Goal: Information Seeking & Learning: Learn about a topic

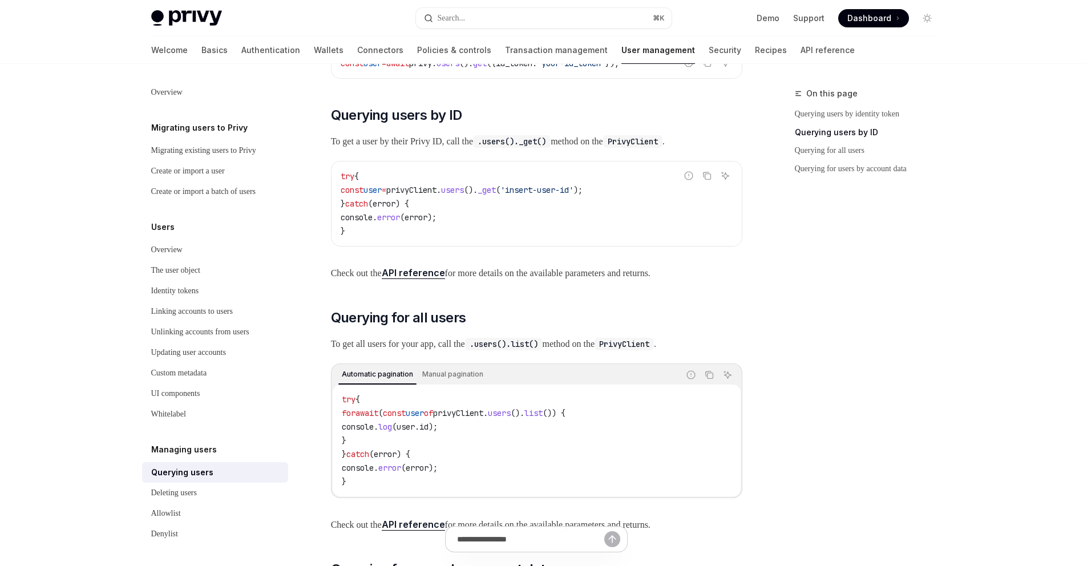
scroll to position [172, 0]
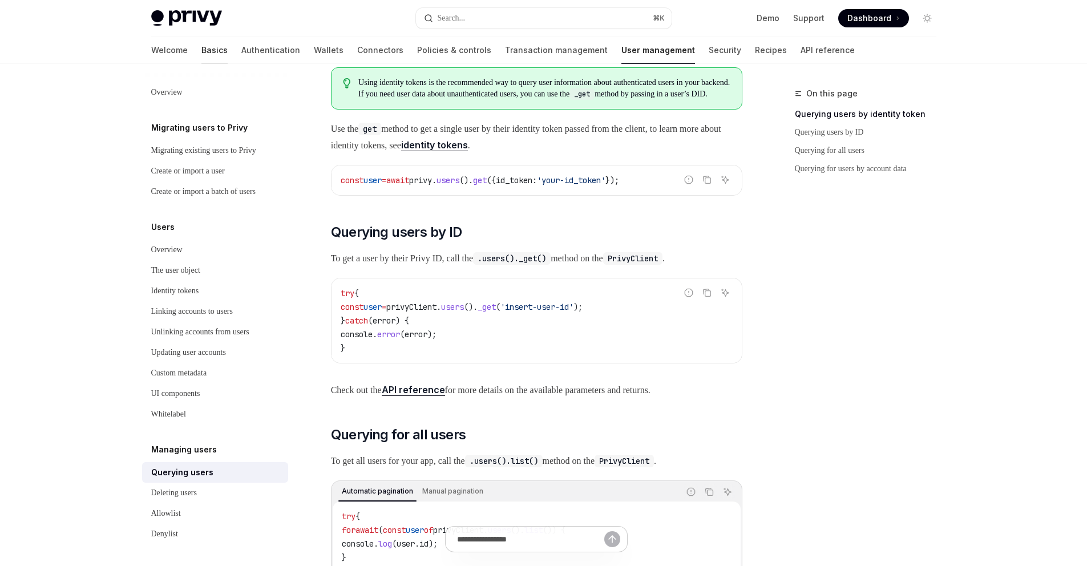
click at [201, 50] on link "Basics" at bounding box center [214, 50] width 26 height 27
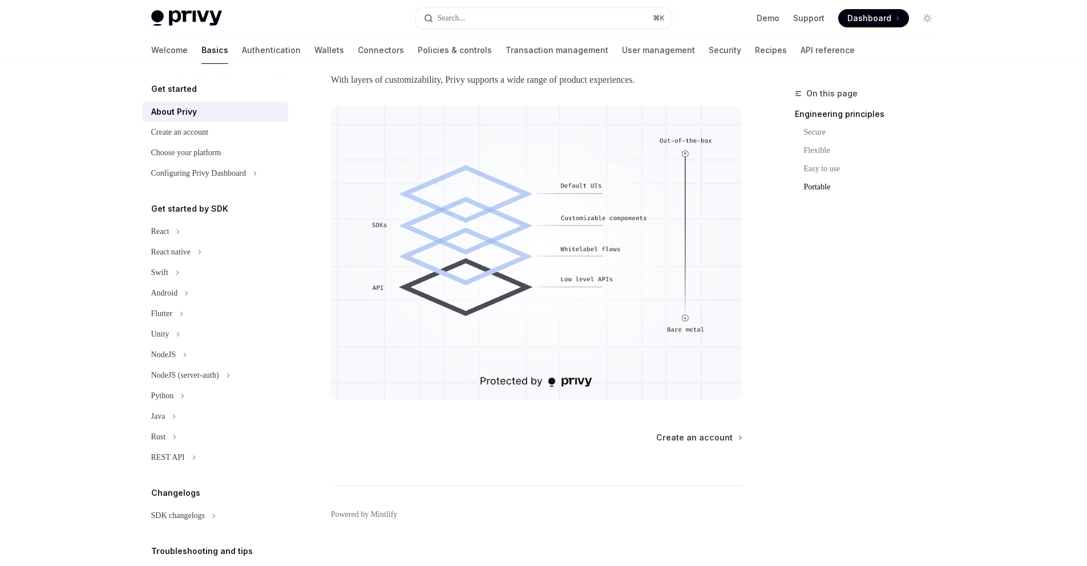
scroll to position [942, 0]
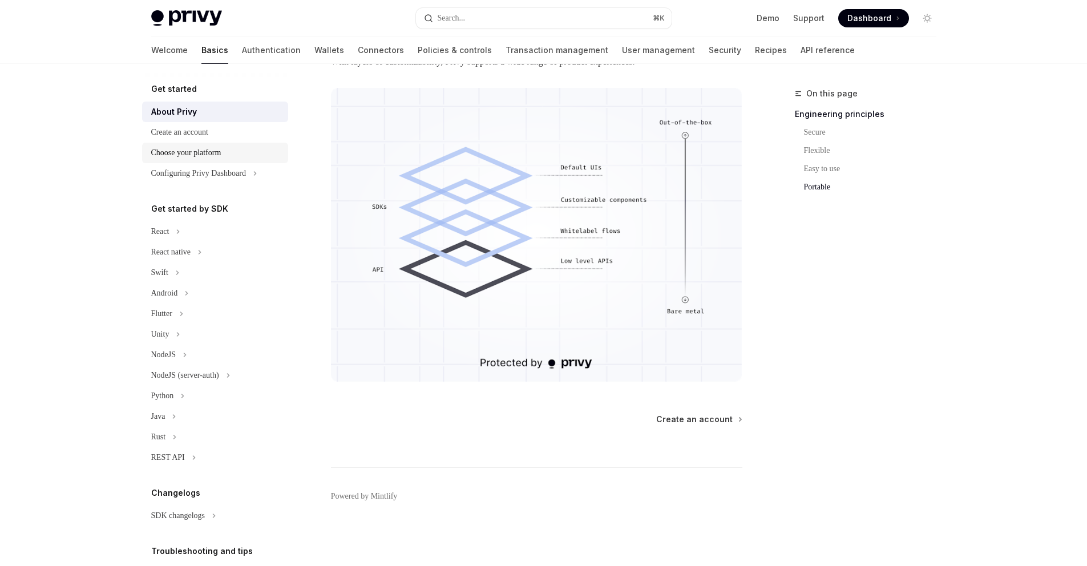
click at [195, 152] on div "Choose your platform" at bounding box center [186, 153] width 70 height 14
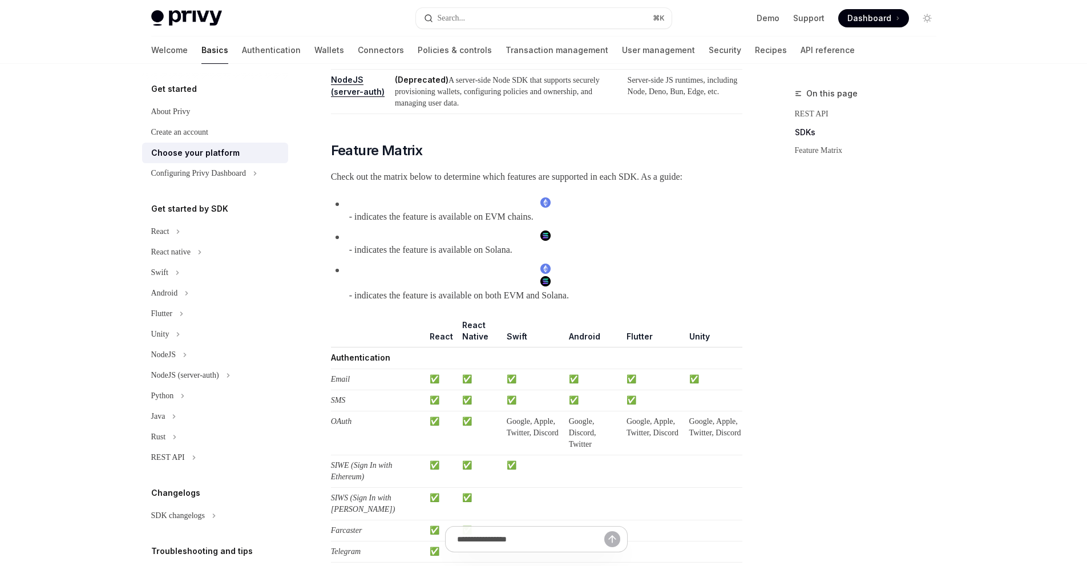
scroll to position [959, 0]
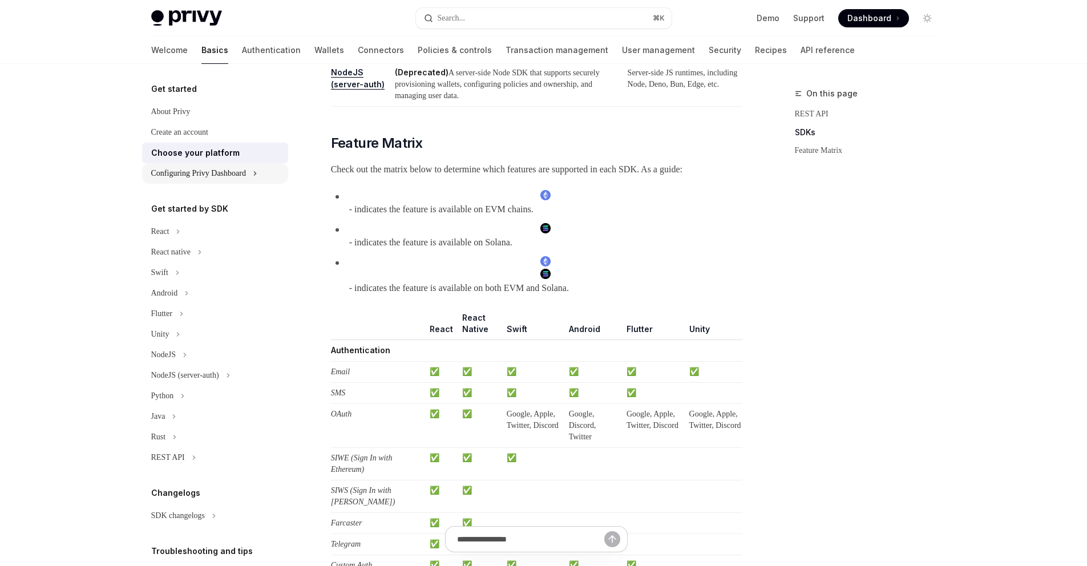
click at [229, 177] on div "Configuring Privy Dashboard" at bounding box center [198, 174] width 95 height 14
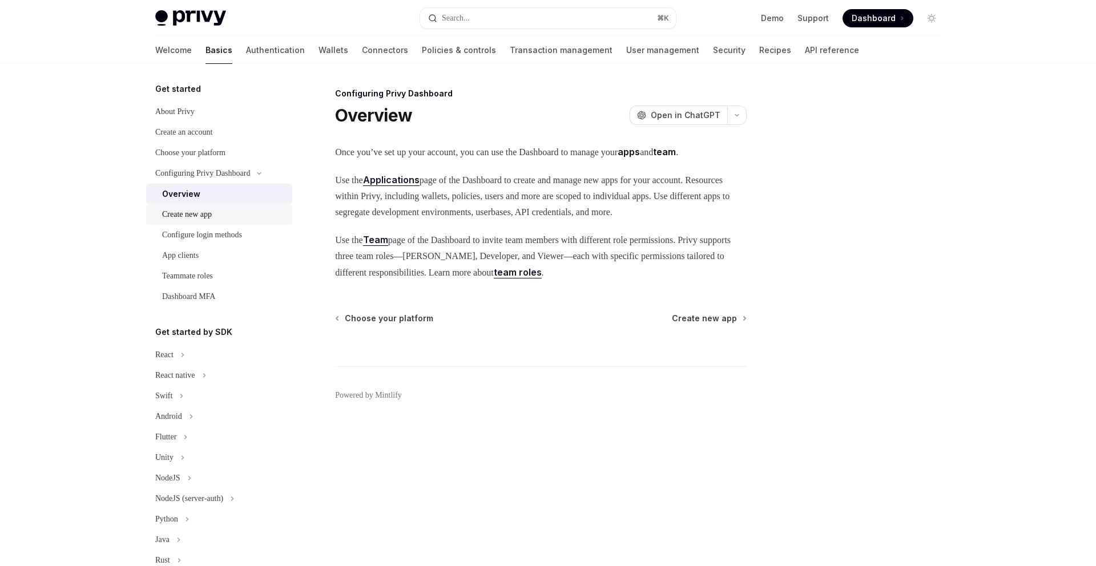
click at [212, 217] on div "Create new app" at bounding box center [187, 215] width 50 height 14
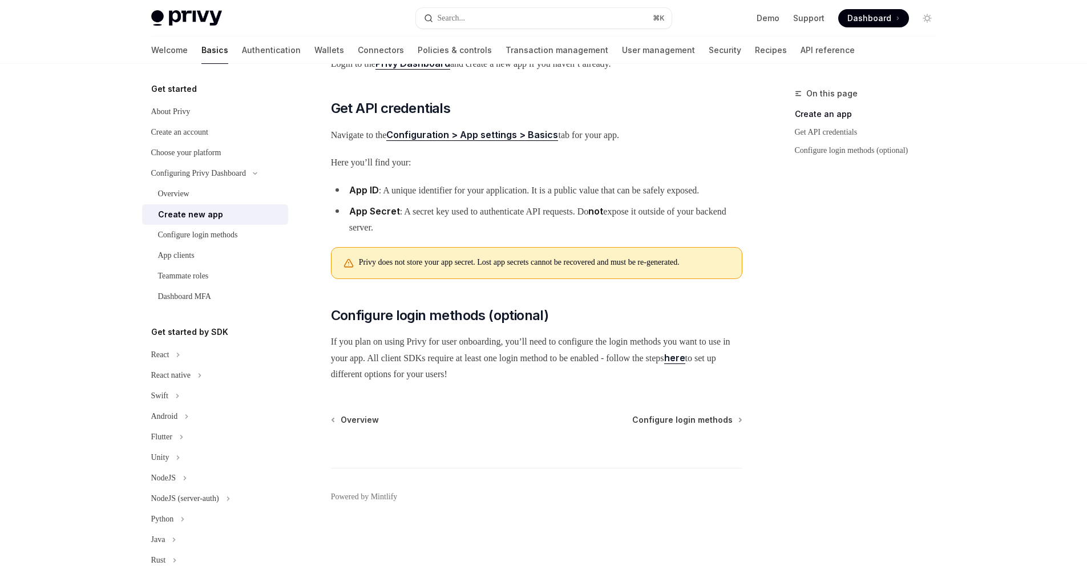
scroll to position [253, 0]
click at [228, 236] on div "Configure login methods" at bounding box center [198, 235] width 80 height 14
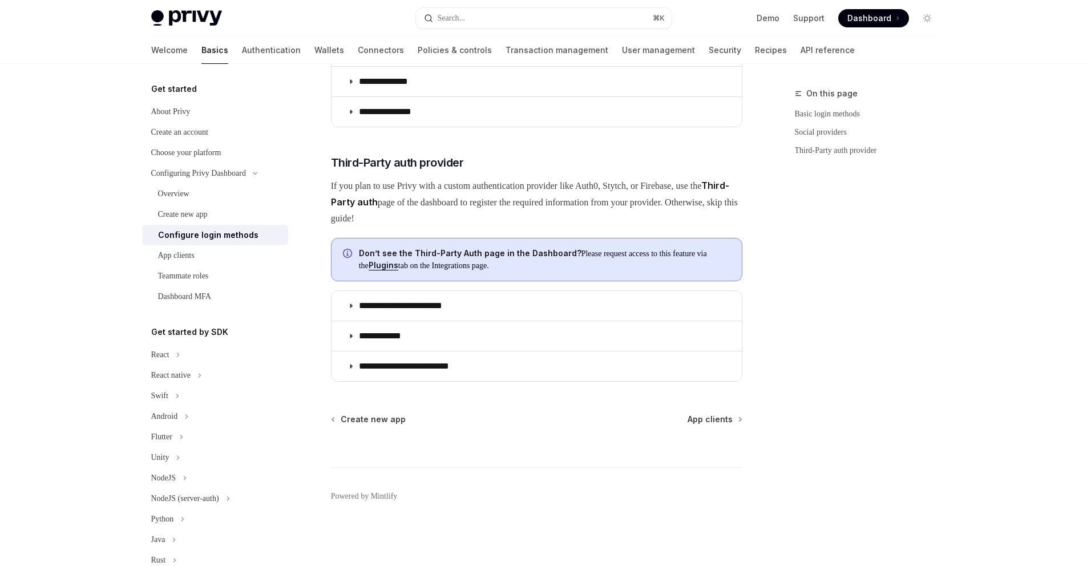
scroll to position [543, 0]
click at [188, 255] on div "App clients" at bounding box center [176, 256] width 37 height 14
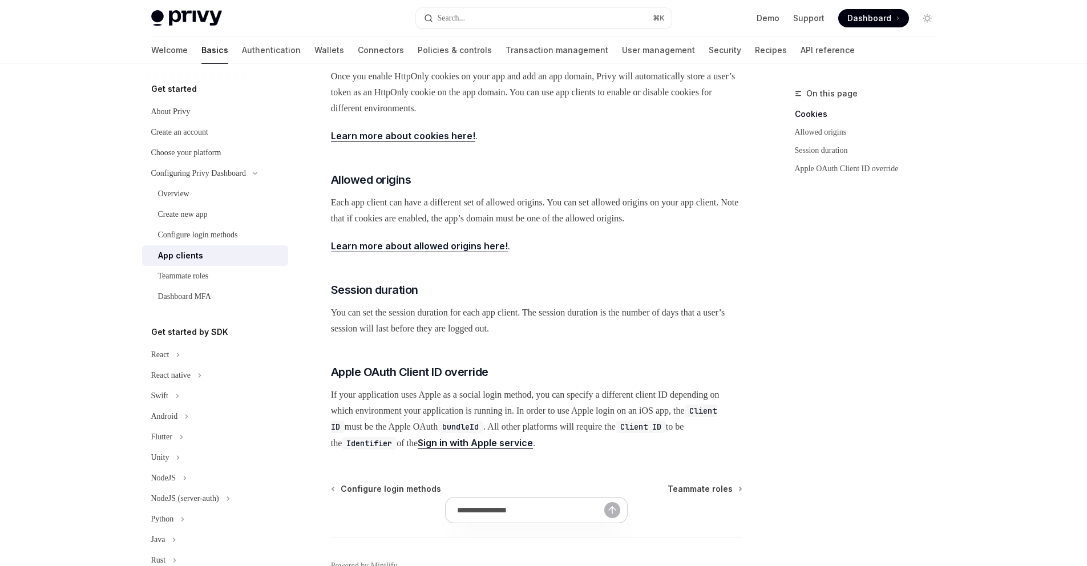
scroll to position [377, 0]
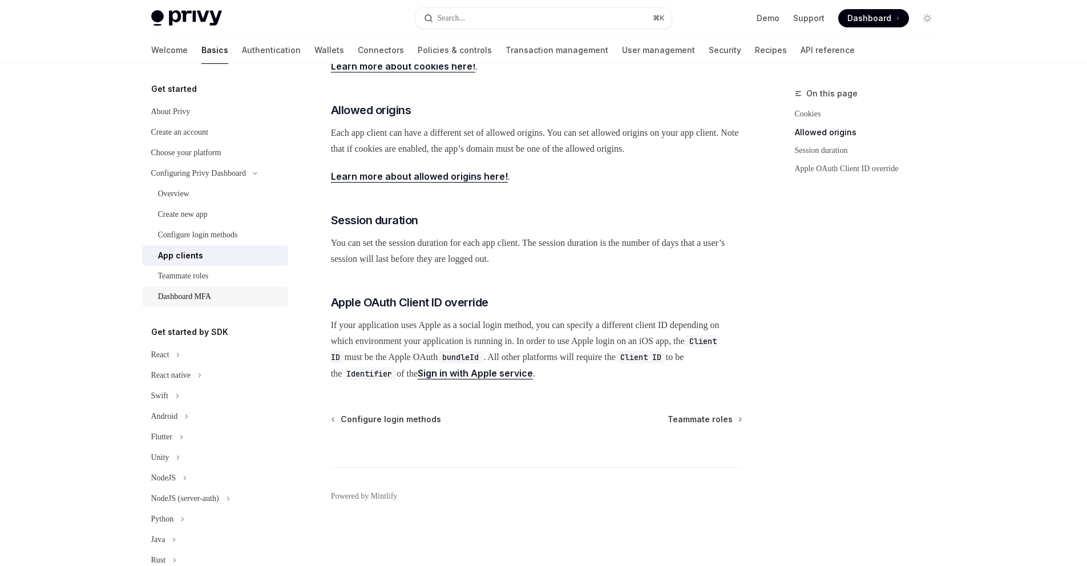
click at [188, 296] on div "Dashboard MFA" at bounding box center [184, 297] width 53 height 14
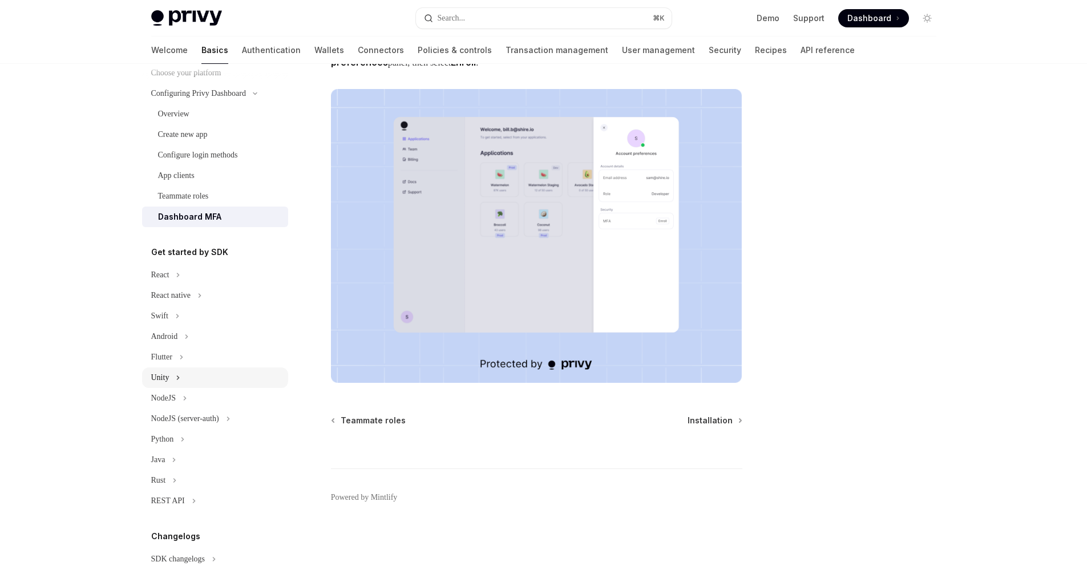
scroll to position [95, 0]
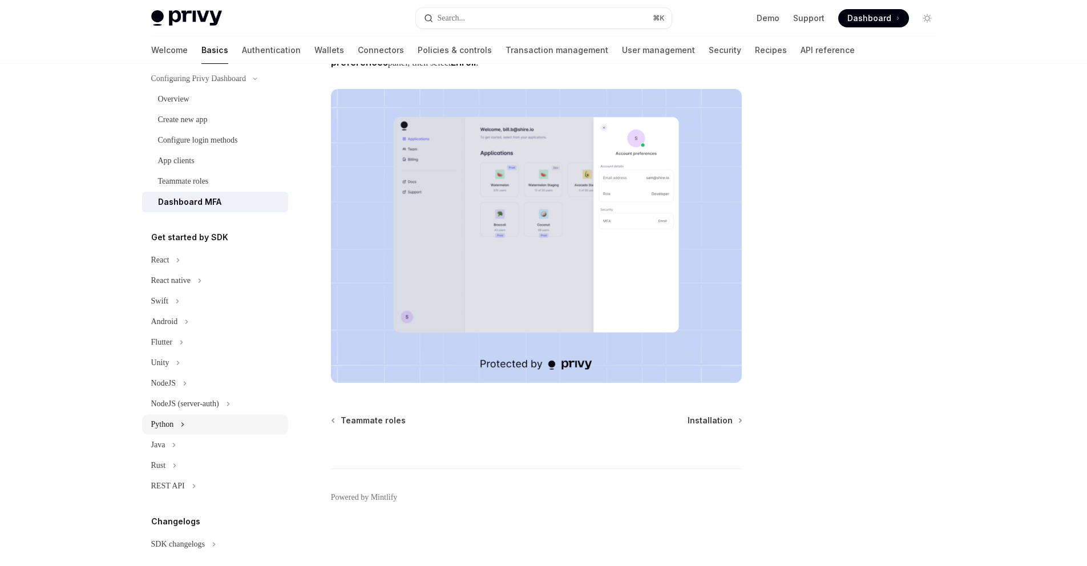
click at [190, 419] on button "Python" at bounding box center [215, 424] width 146 height 21
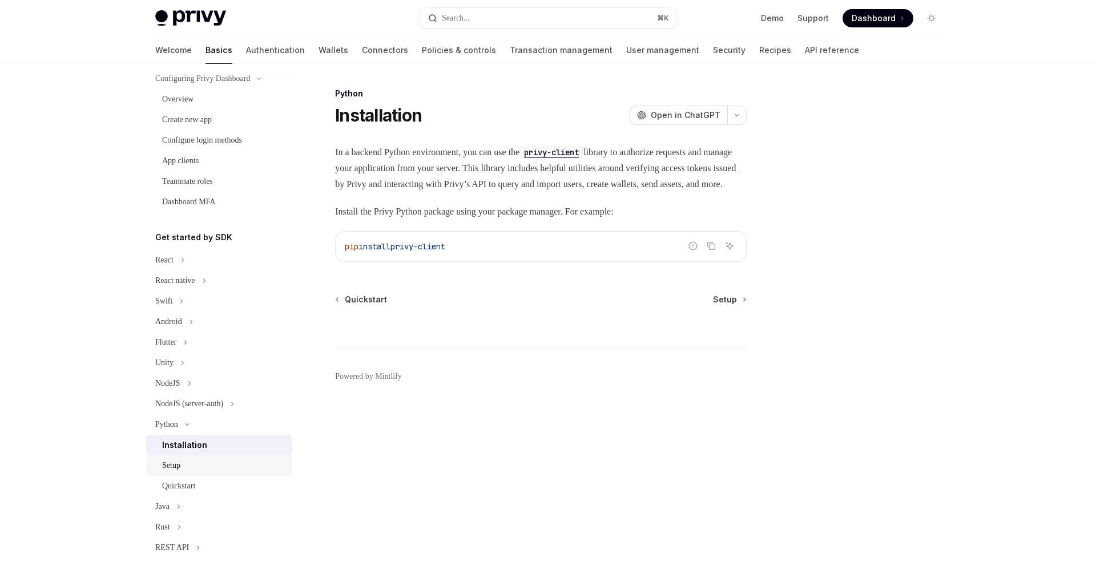
click at [195, 466] on div "Setup" at bounding box center [223, 466] width 123 height 14
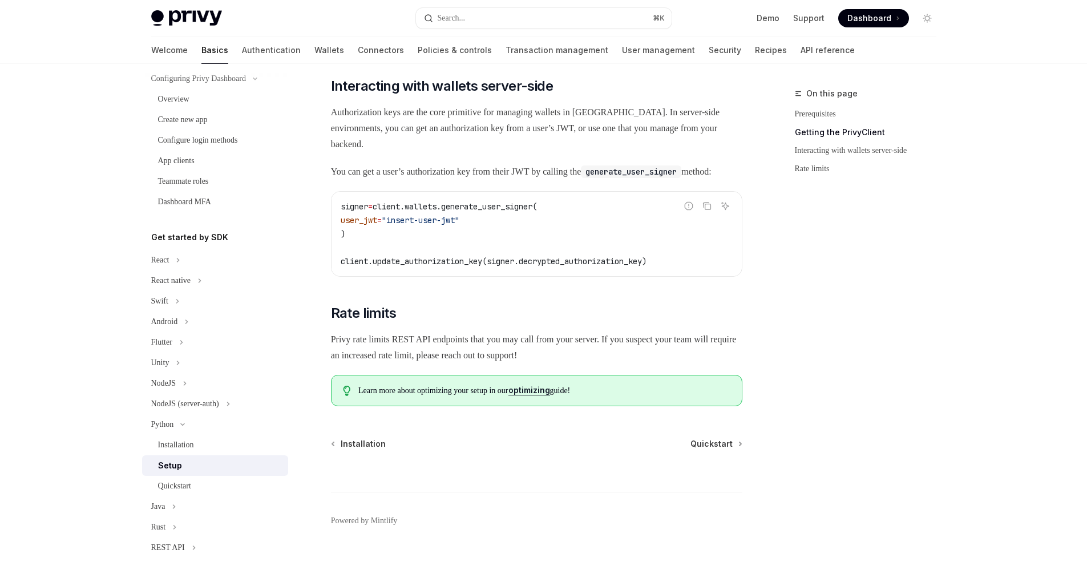
scroll to position [473, 0]
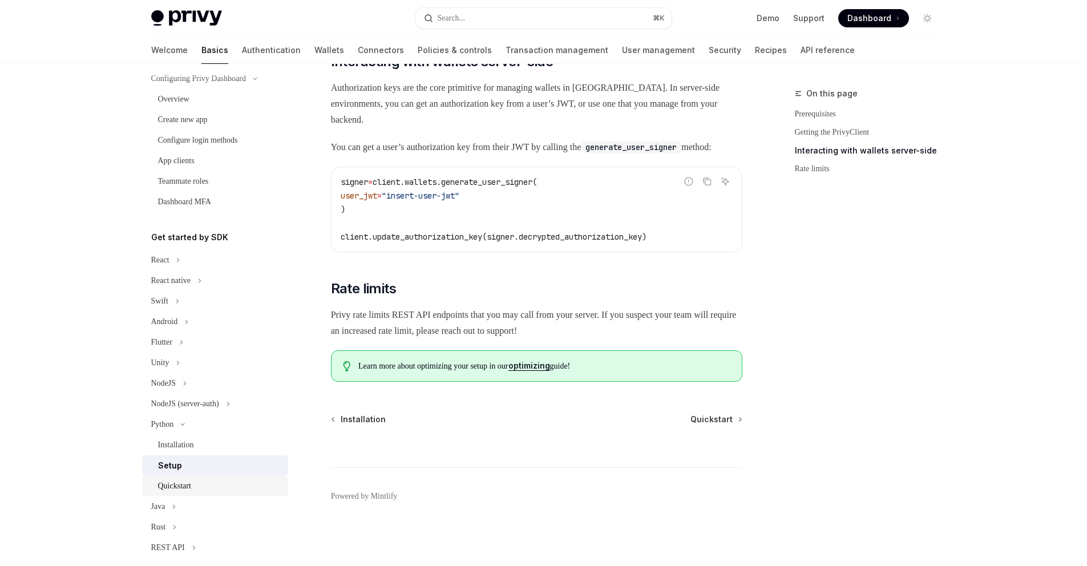
click at [191, 488] on div "Quickstart" at bounding box center [174, 486] width 33 height 14
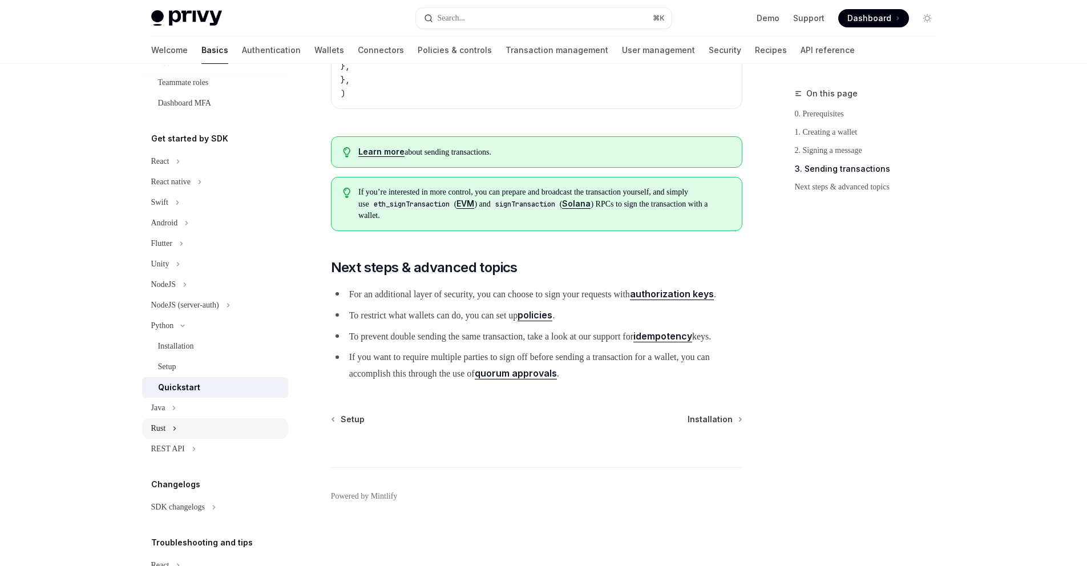
scroll to position [240, 0]
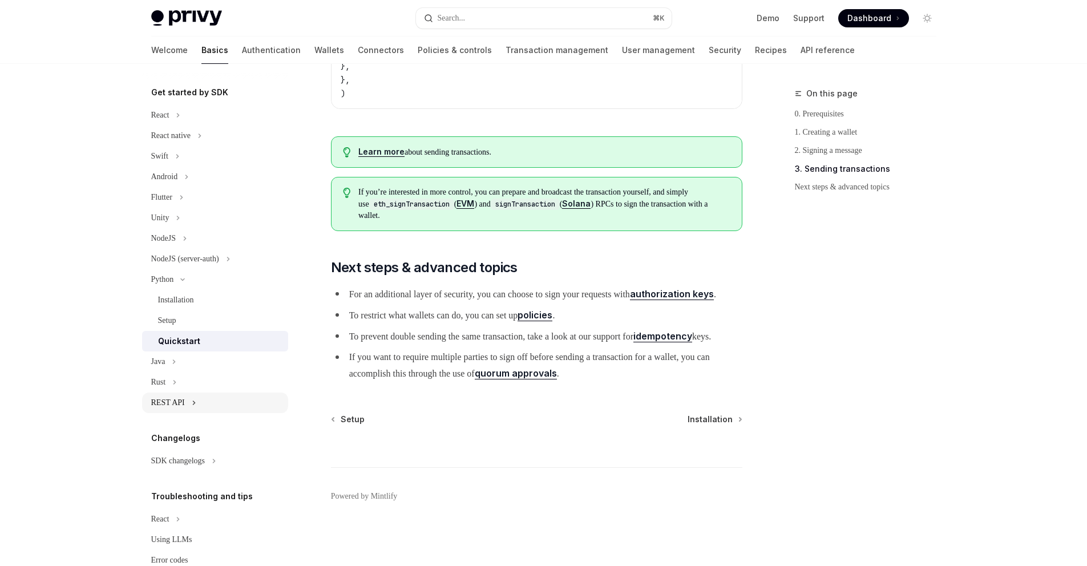
click at [195, 402] on icon "Toggle REST API section" at bounding box center [194, 402] width 2 height 3
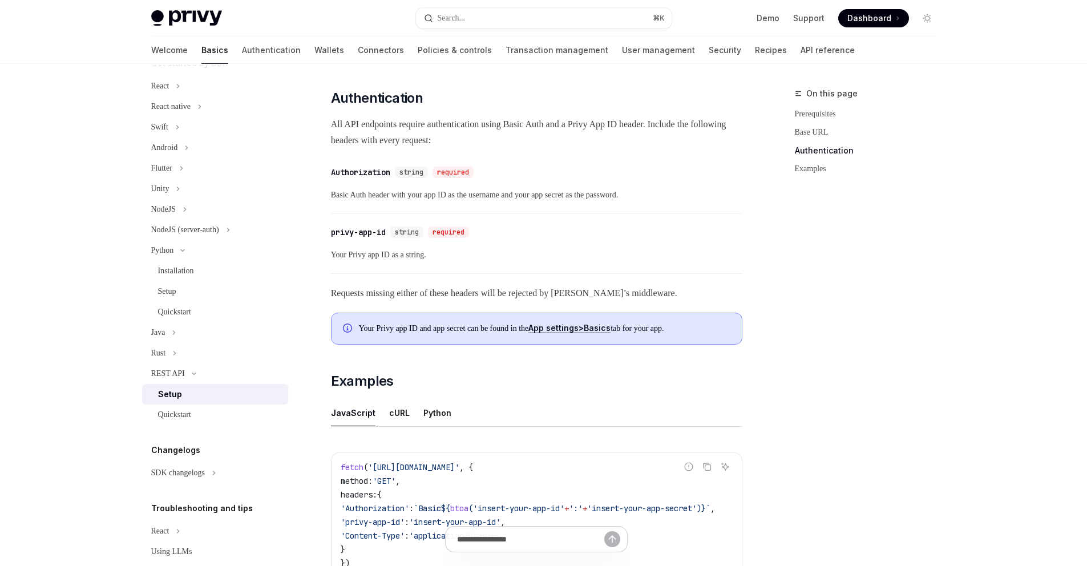
scroll to position [402, 0]
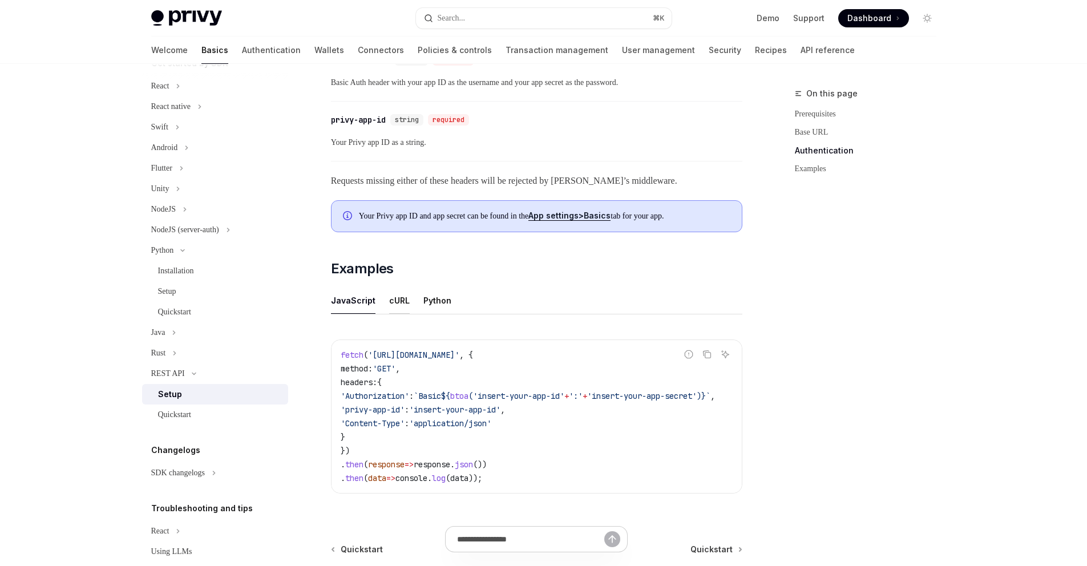
click at [390, 304] on div "cURL" at bounding box center [399, 300] width 21 height 27
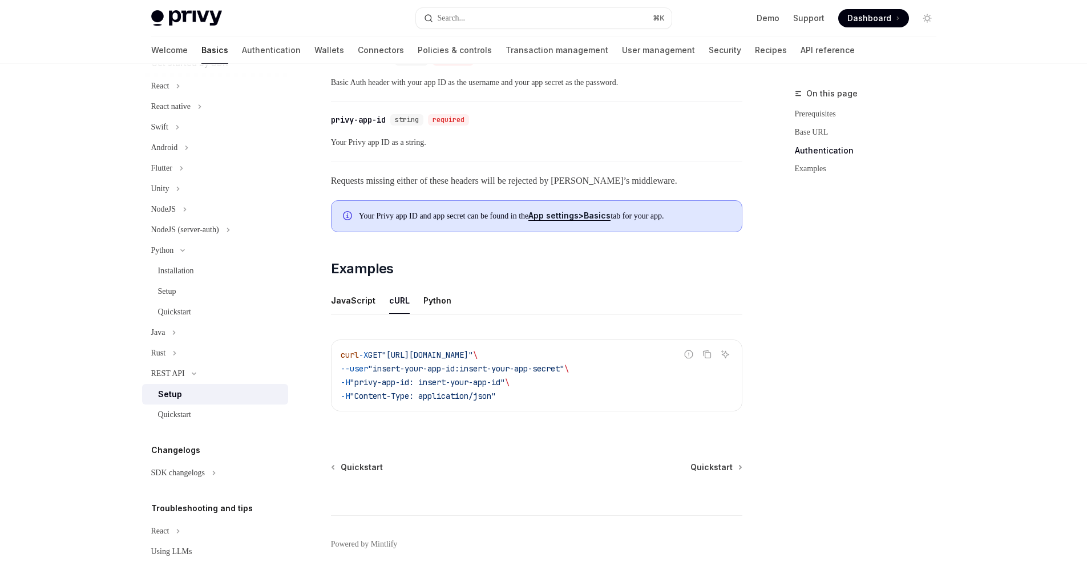
scroll to position [417, 0]
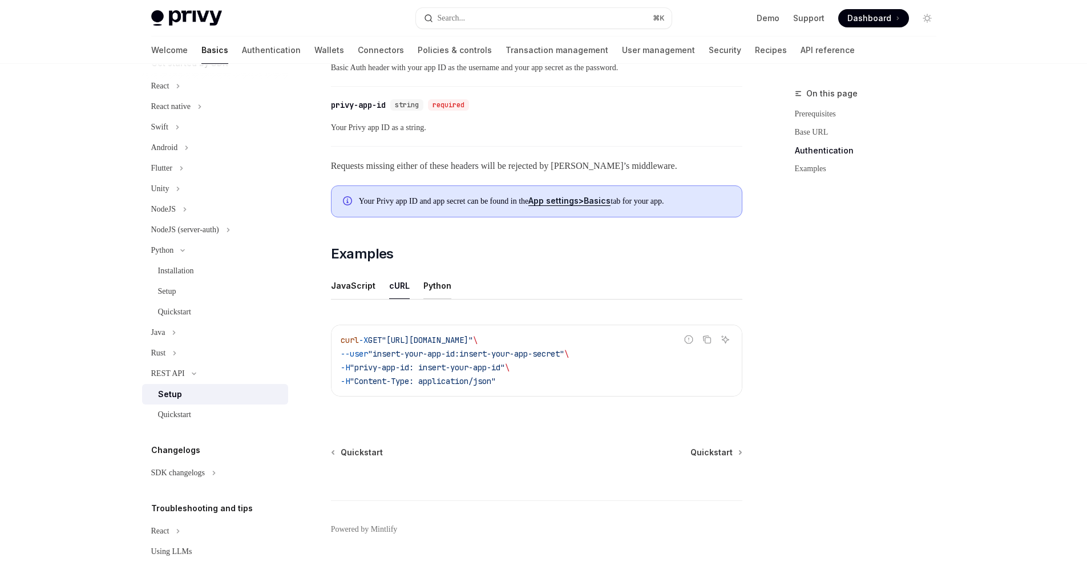
click at [423, 282] on div "Python" at bounding box center [437, 285] width 28 height 27
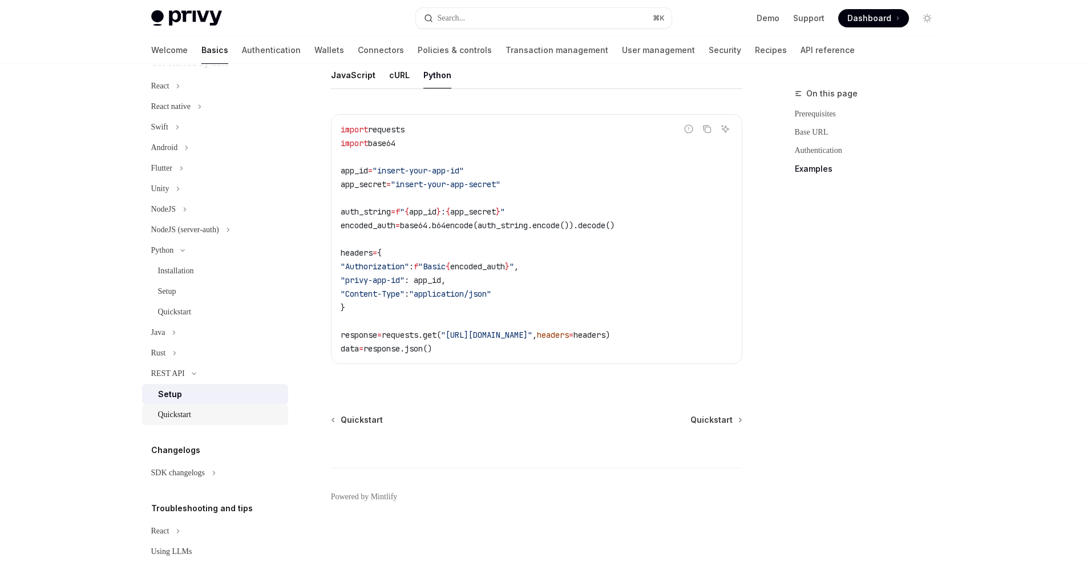
scroll to position [291, 0]
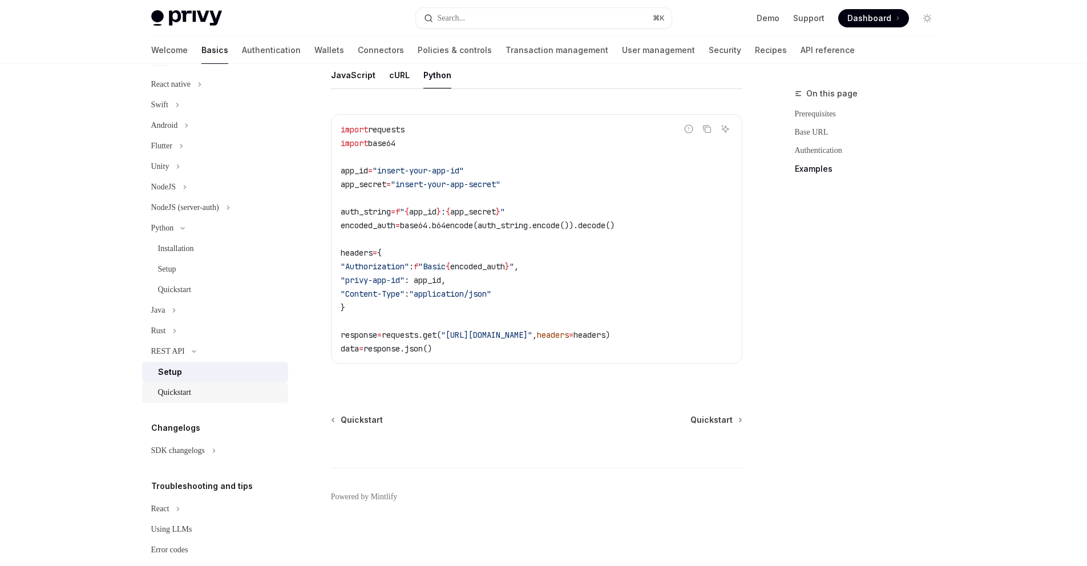
click at [183, 394] on div "Quickstart" at bounding box center [174, 393] width 33 height 14
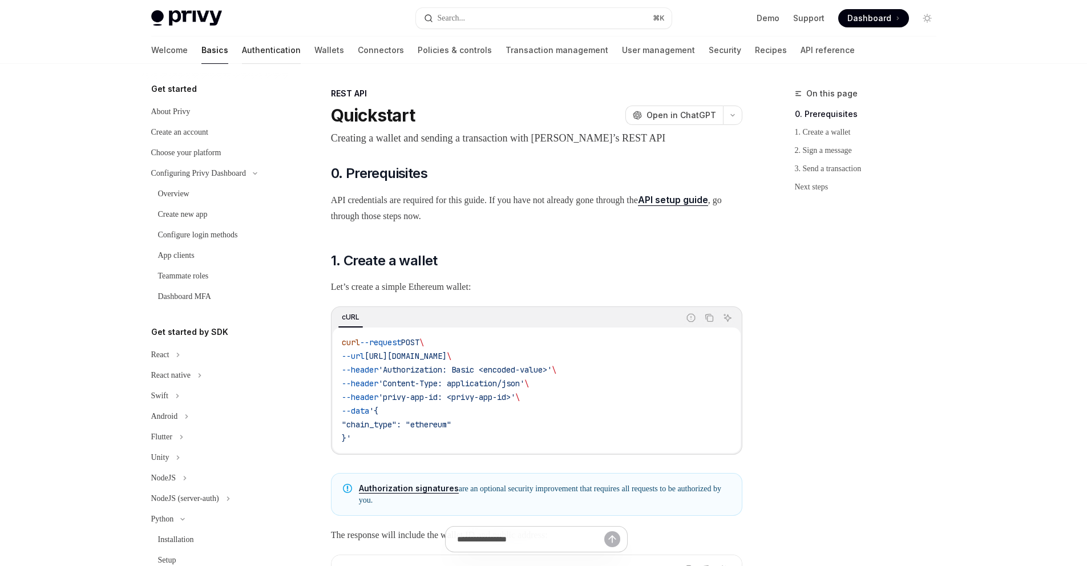
click at [242, 50] on link "Authentication" at bounding box center [271, 50] width 59 height 27
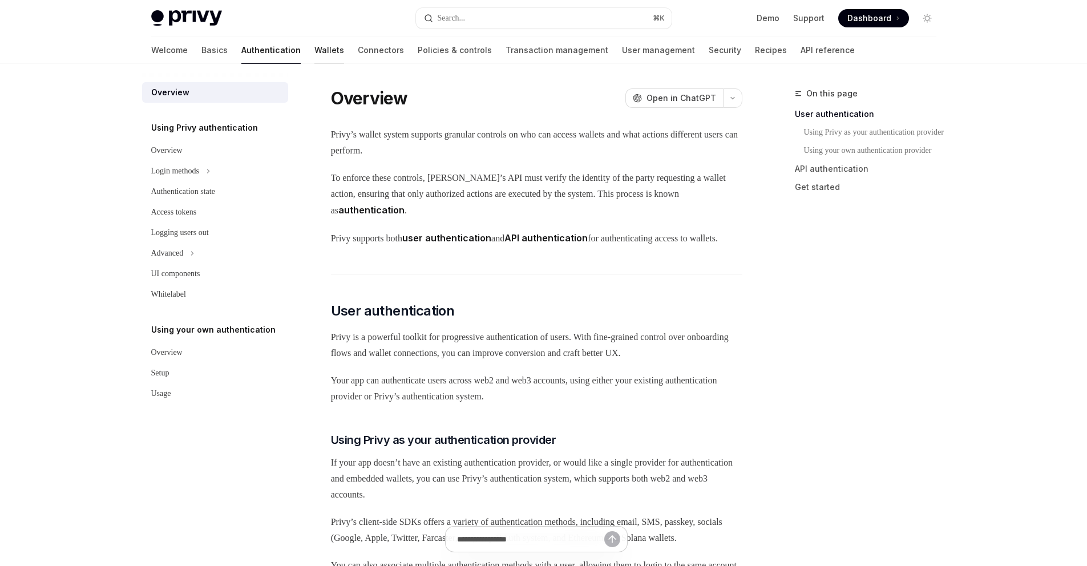
click at [314, 49] on link "Wallets" at bounding box center [329, 50] width 30 height 27
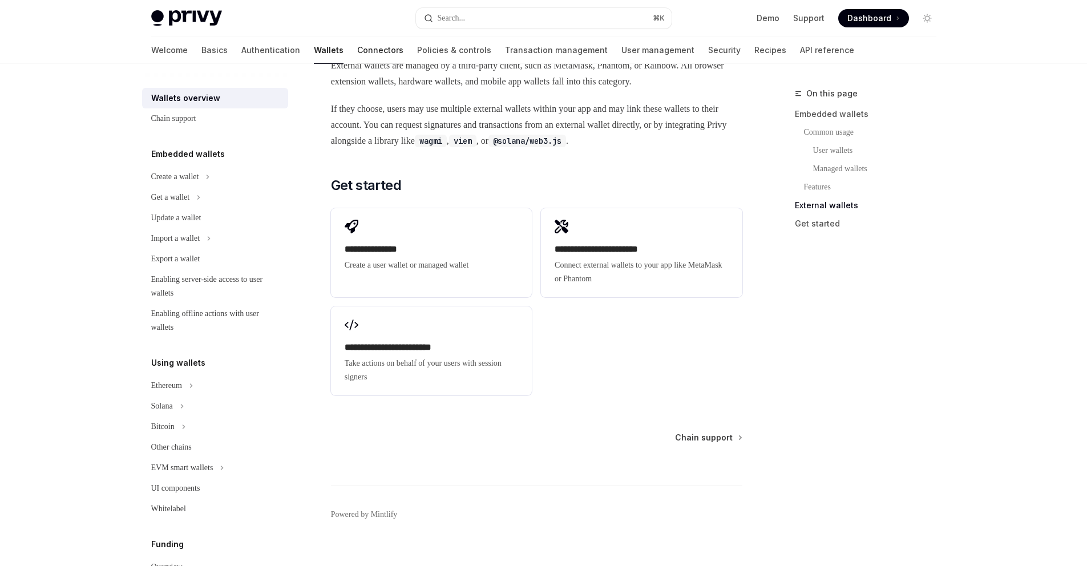
click at [357, 47] on link "Connectors" at bounding box center [380, 50] width 46 height 27
type textarea "*"
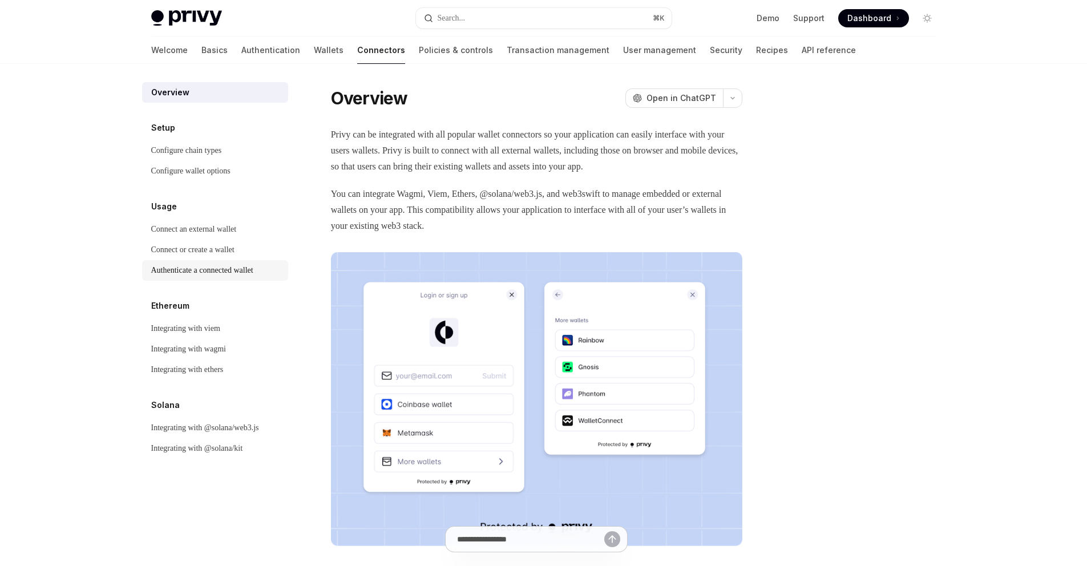
click at [247, 270] on div "Authenticate a connected wallet" at bounding box center [202, 271] width 102 height 14
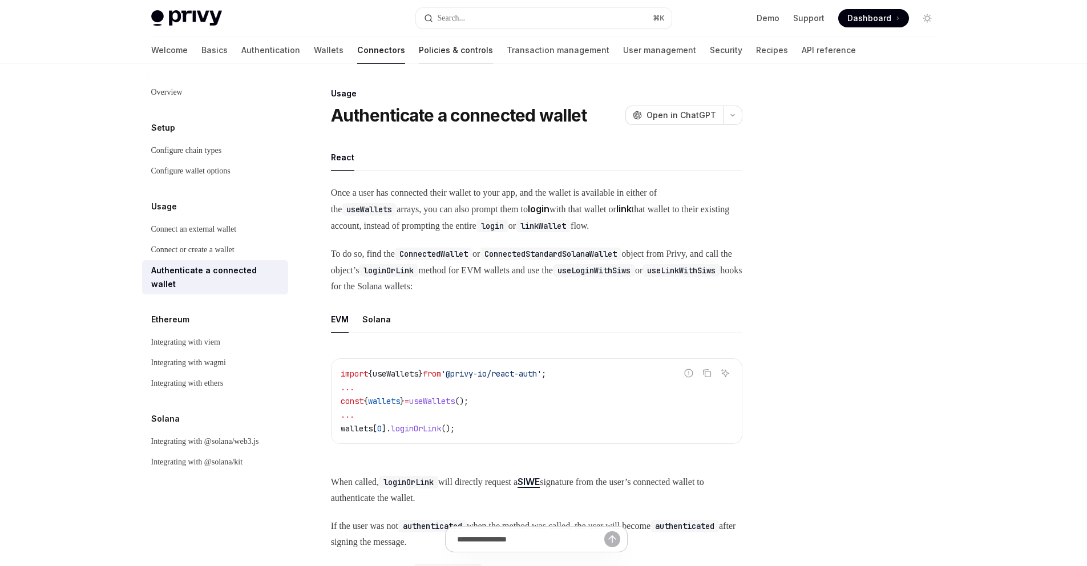
click at [419, 51] on link "Policies & controls" at bounding box center [456, 50] width 74 height 27
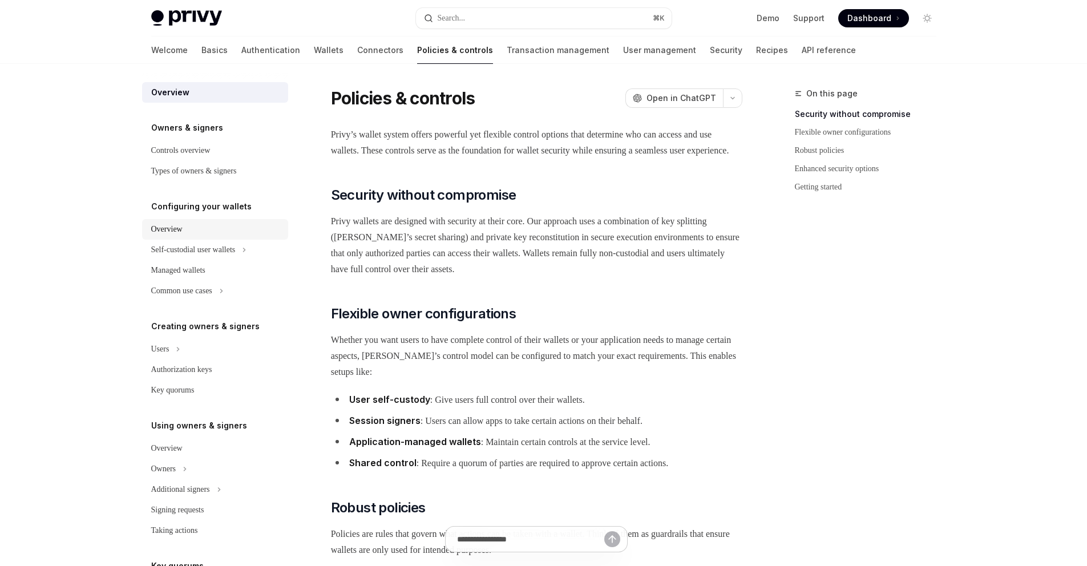
click at [190, 229] on div "Overview" at bounding box center [216, 230] width 130 height 14
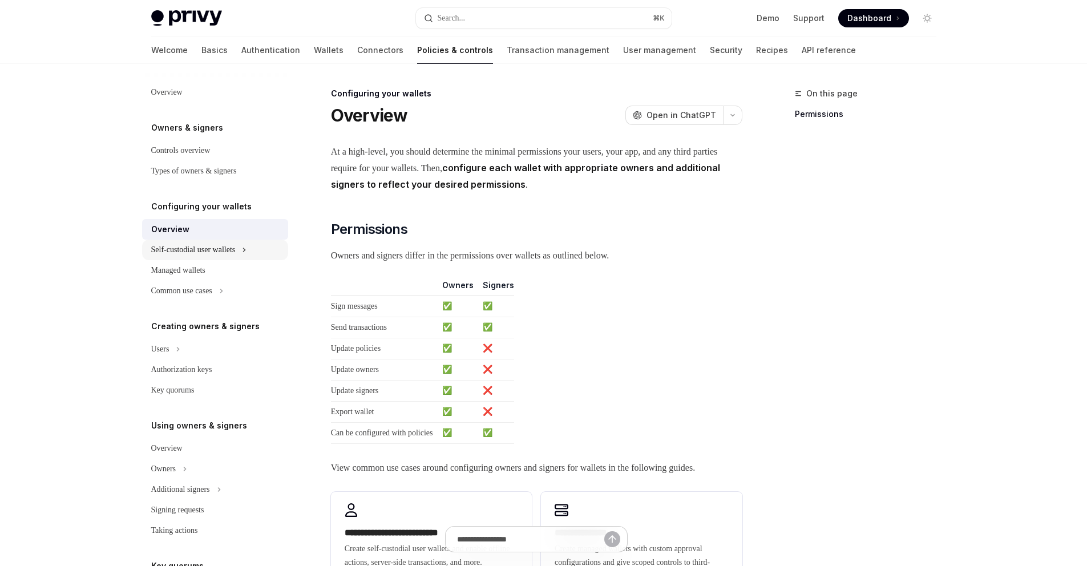
click at [194, 249] on div "Self-custodial user wallets" at bounding box center [193, 250] width 84 height 14
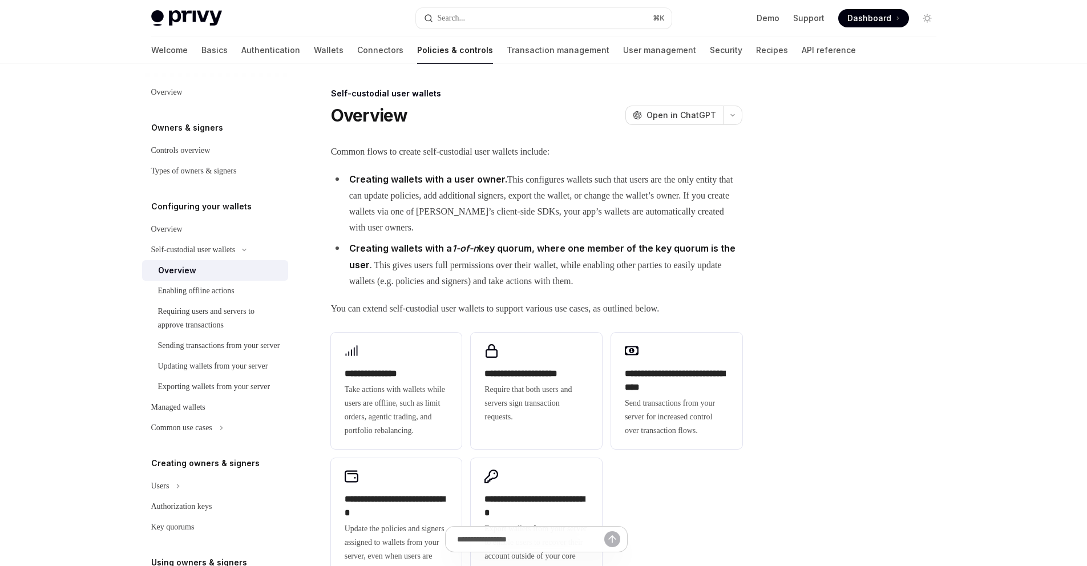
scroll to position [183, 0]
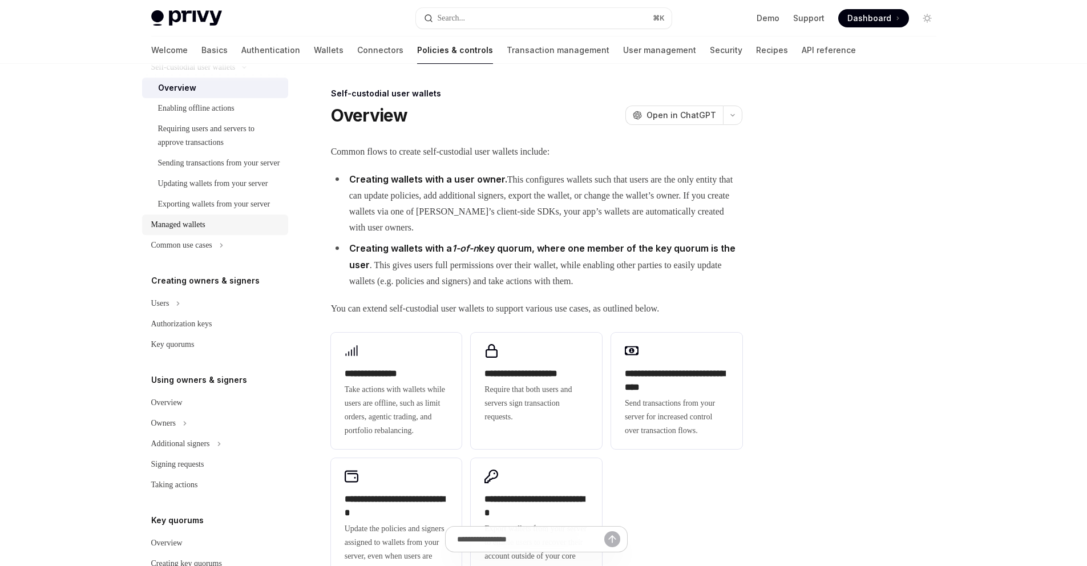
click at [205, 232] on div "Managed wallets" at bounding box center [178, 225] width 54 height 14
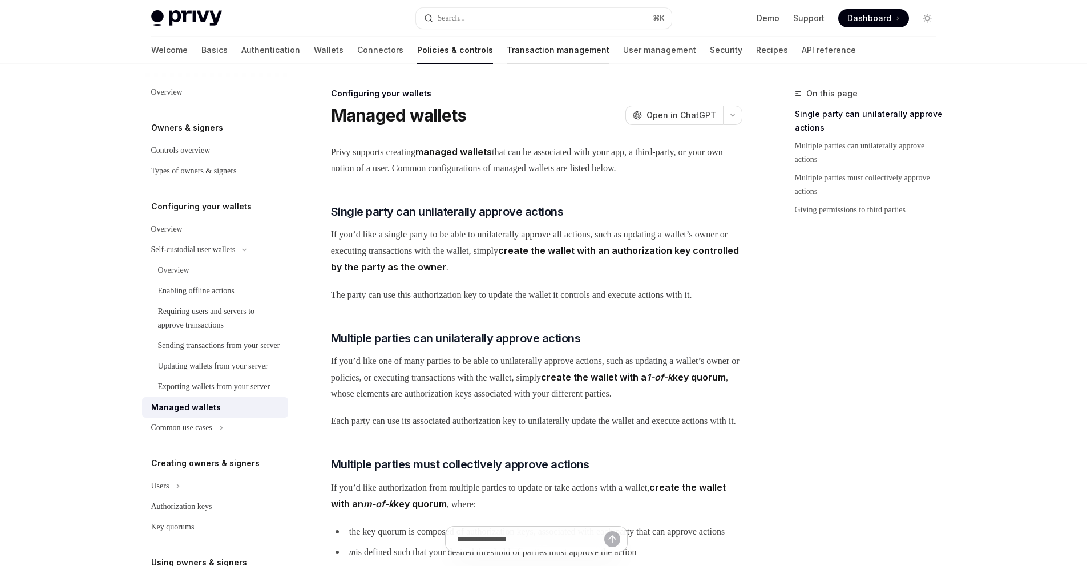
click at [507, 45] on link "Transaction management" at bounding box center [558, 50] width 103 height 27
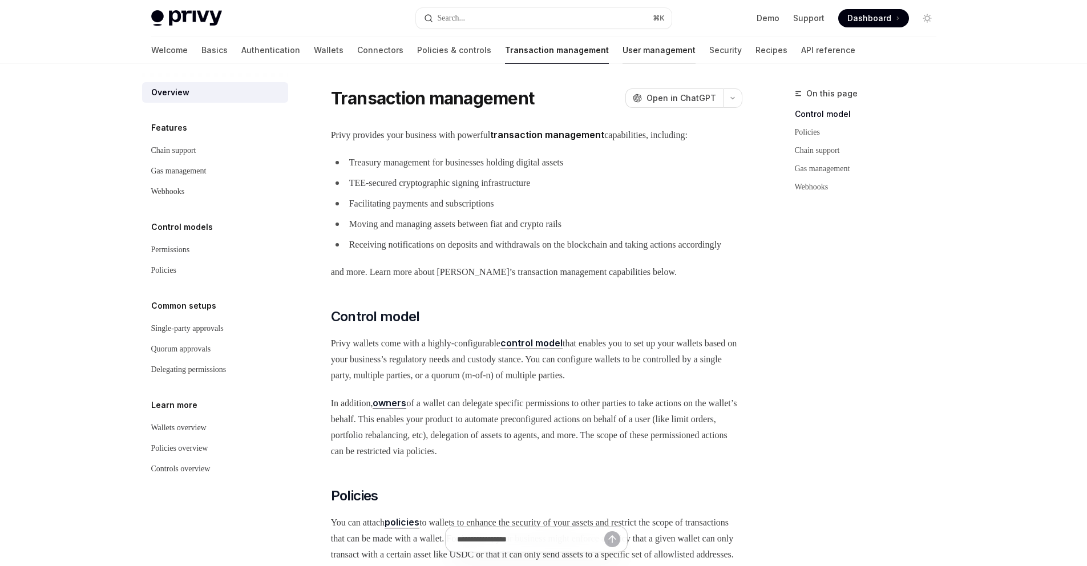
click at [623, 51] on link "User management" at bounding box center [659, 50] width 73 height 27
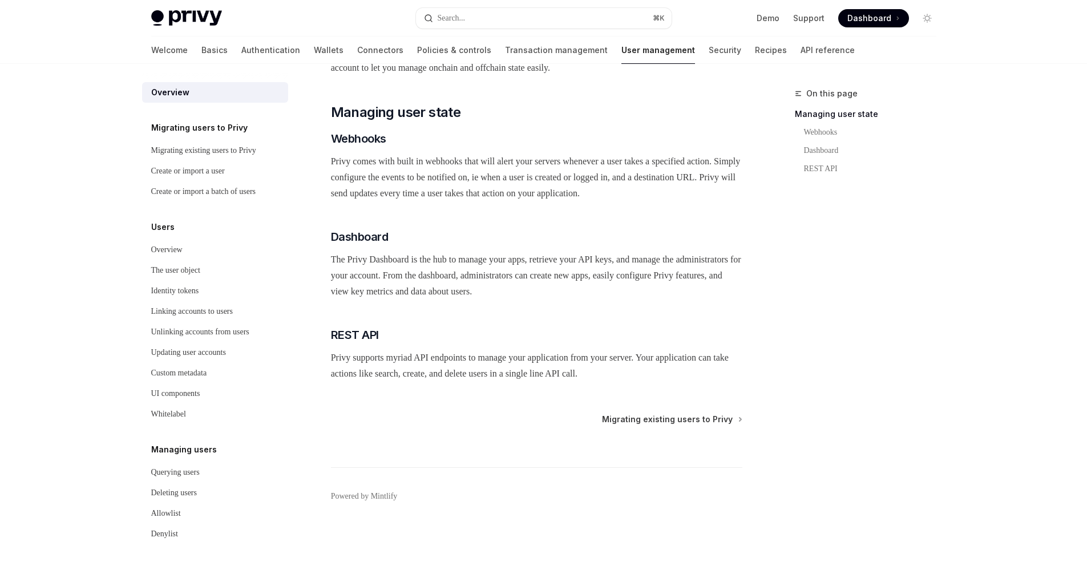
scroll to position [158, 0]
click at [229, 153] on div "Migrating existing users to Privy" at bounding box center [203, 151] width 105 height 14
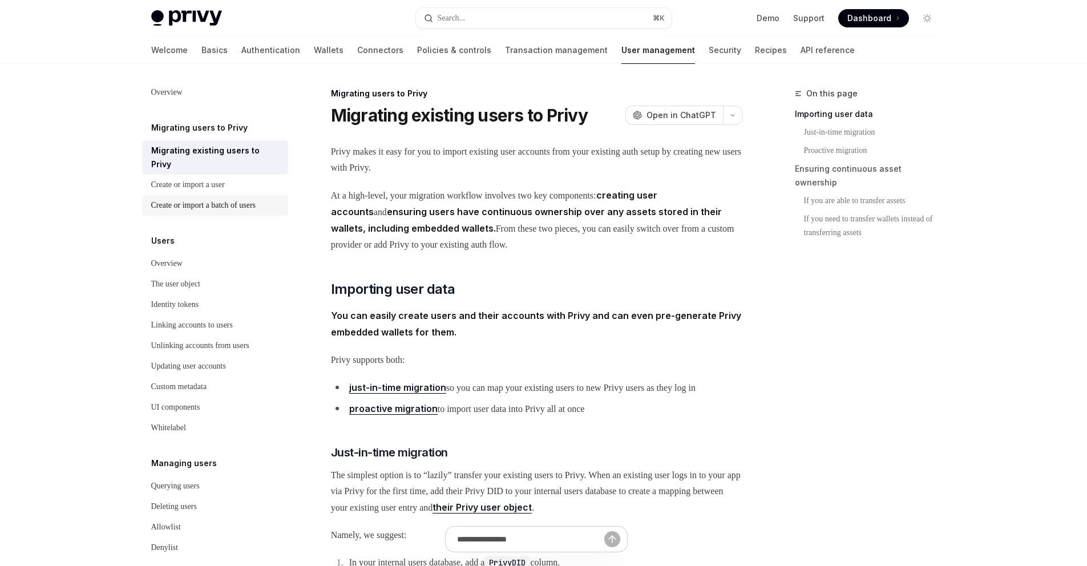
click at [224, 201] on div "Create or import a batch of users" at bounding box center [203, 206] width 105 height 14
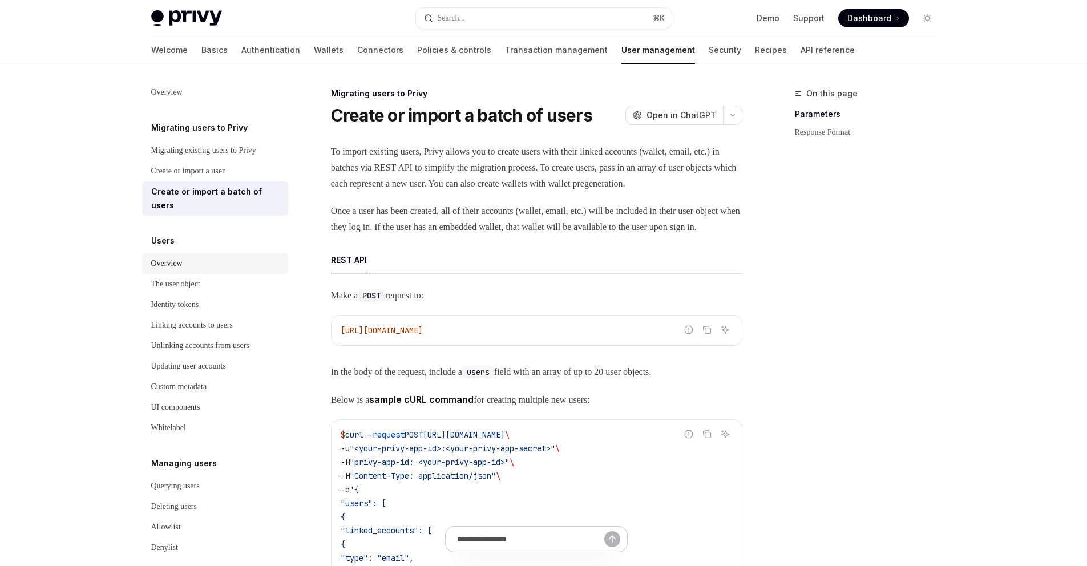
click at [172, 263] on div "Overview" at bounding box center [166, 264] width 31 height 14
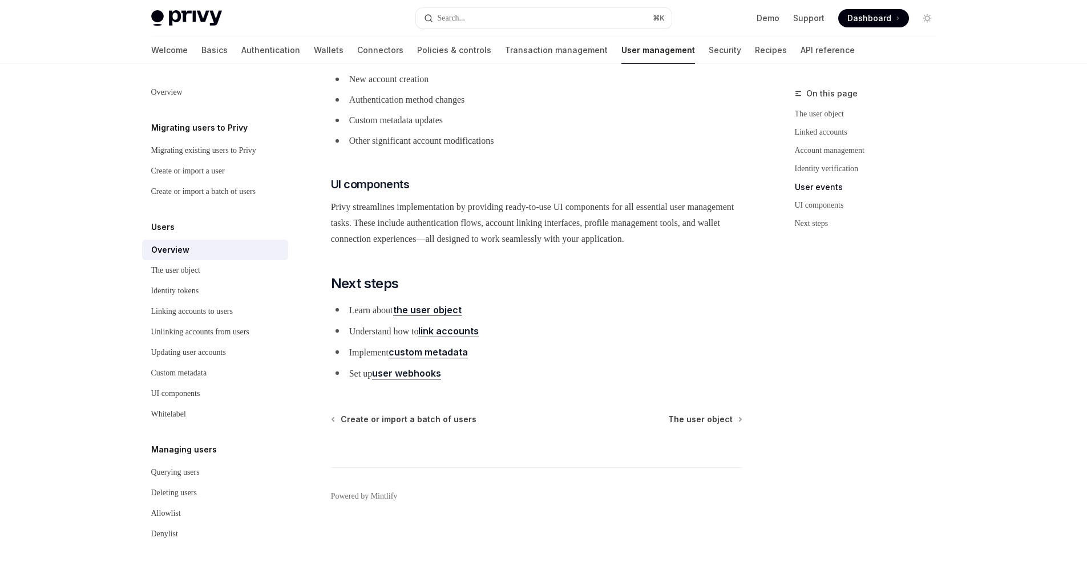
scroll to position [1107, 0]
click at [200, 277] on div "The user object" at bounding box center [175, 271] width 49 height 14
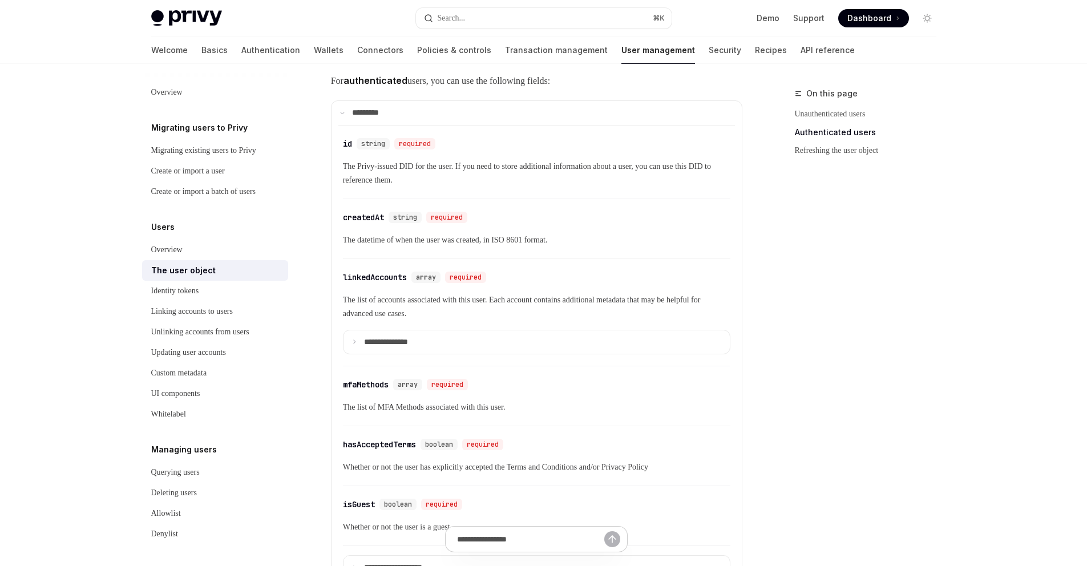
scroll to position [330, 0]
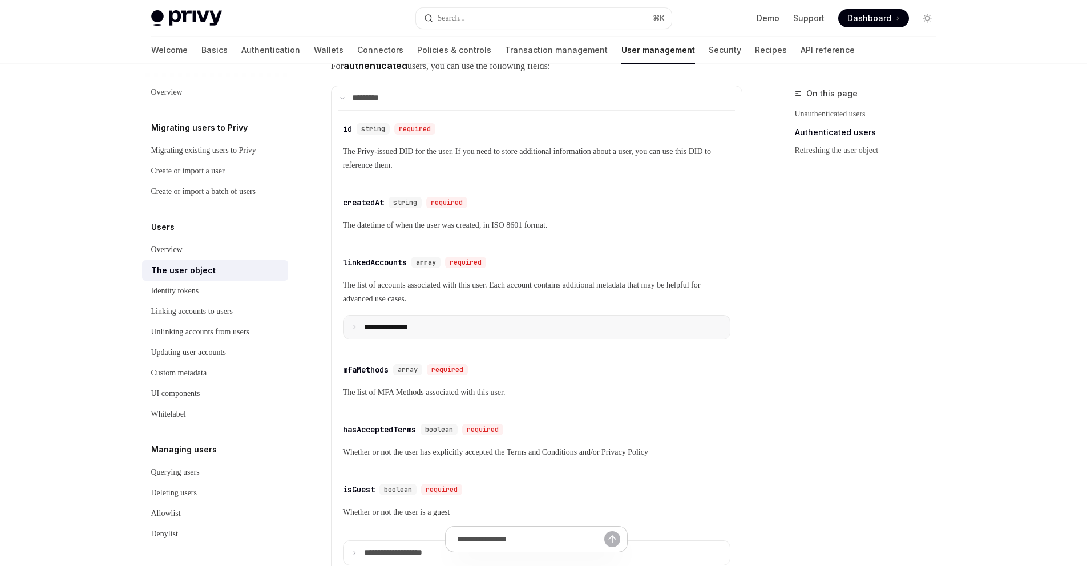
click at [421, 326] on p "**********" at bounding box center [395, 327] width 62 height 10
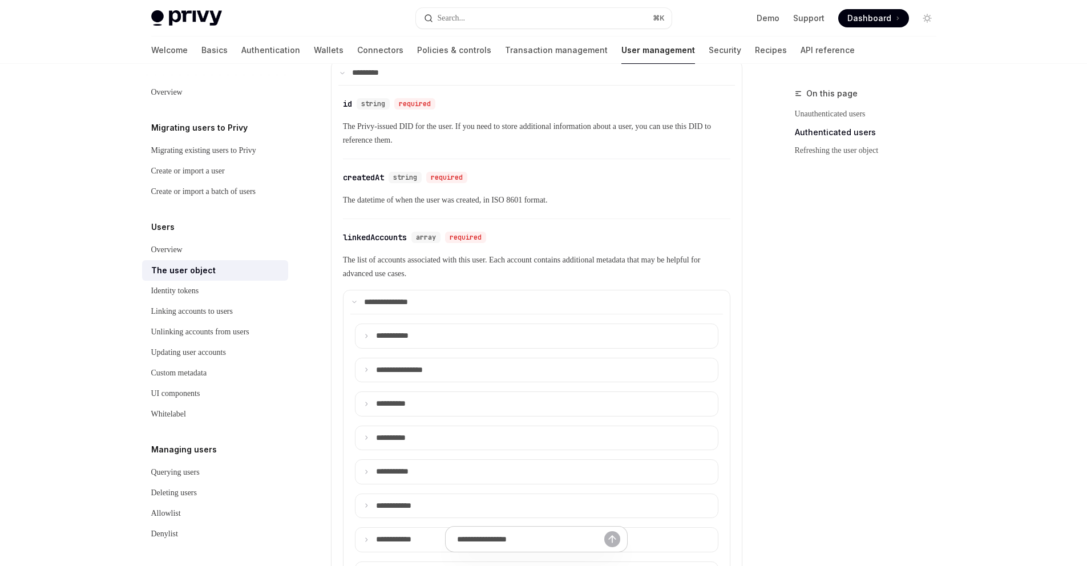
scroll to position [426, 0]
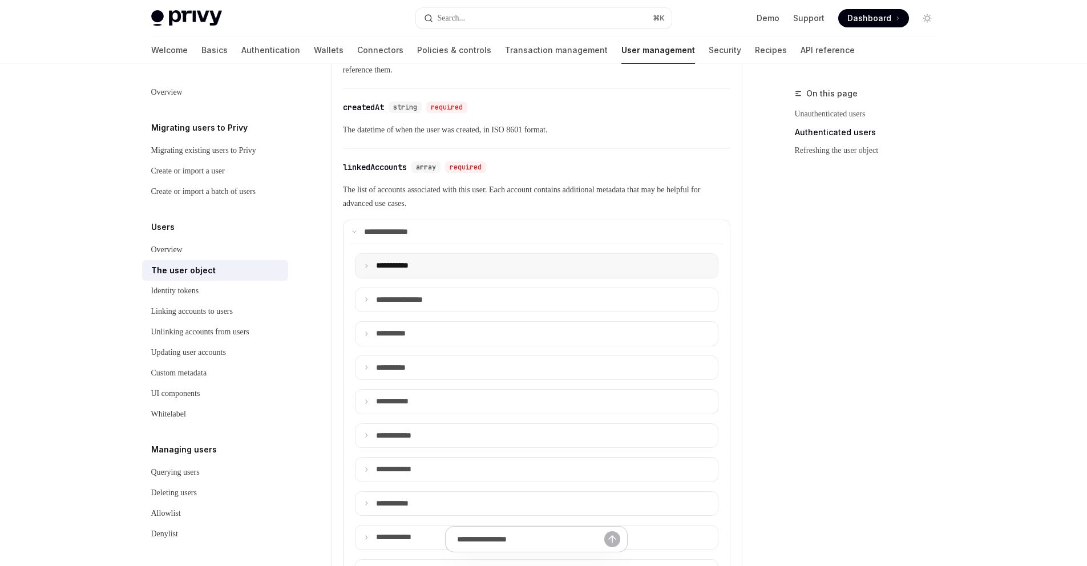
click at [531, 260] on summary "**** ******" at bounding box center [537, 266] width 362 height 24
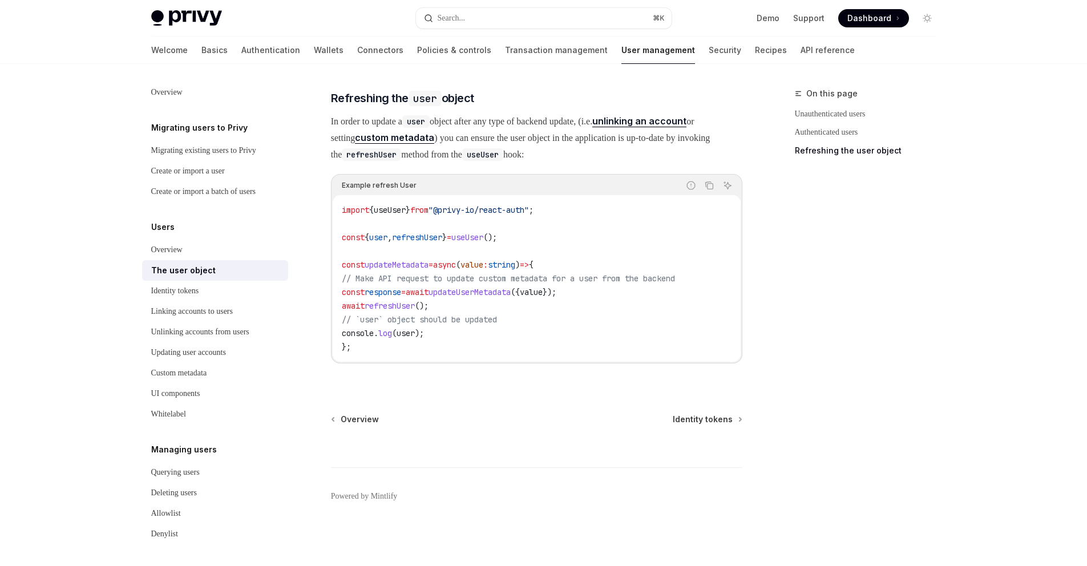
scroll to position [2789, 0]
click at [221, 318] on div "Linking accounts to users" at bounding box center [192, 312] width 82 height 14
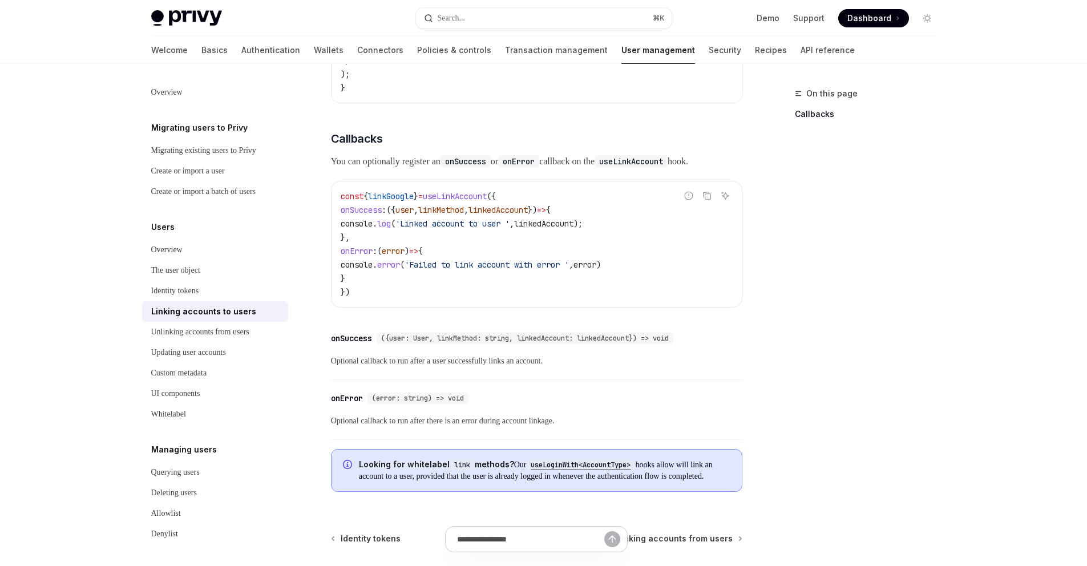
scroll to position [1303, 0]
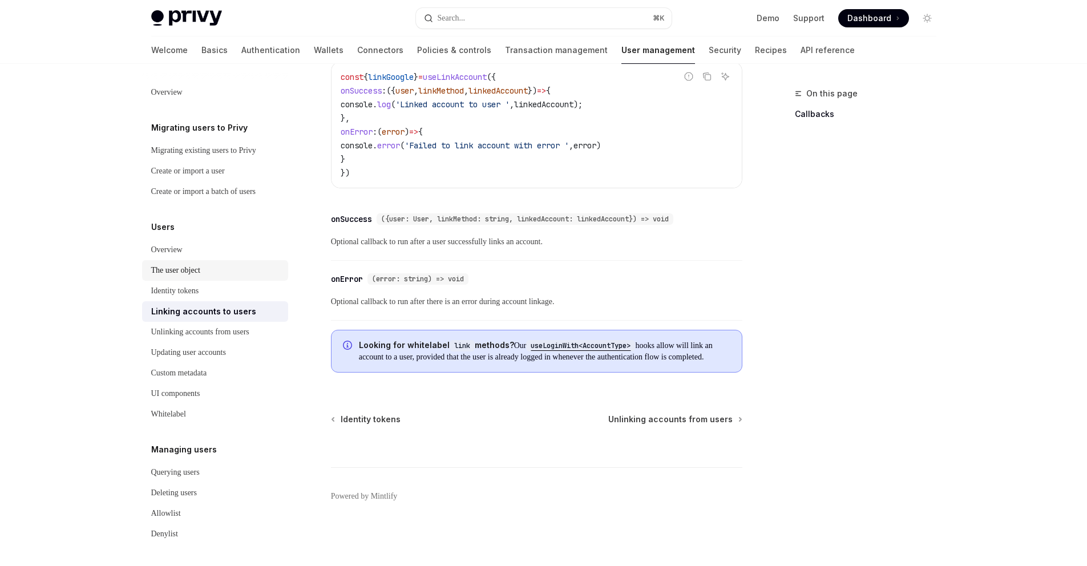
click at [219, 277] on div "The user object" at bounding box center [216, 271] width 130 height 14
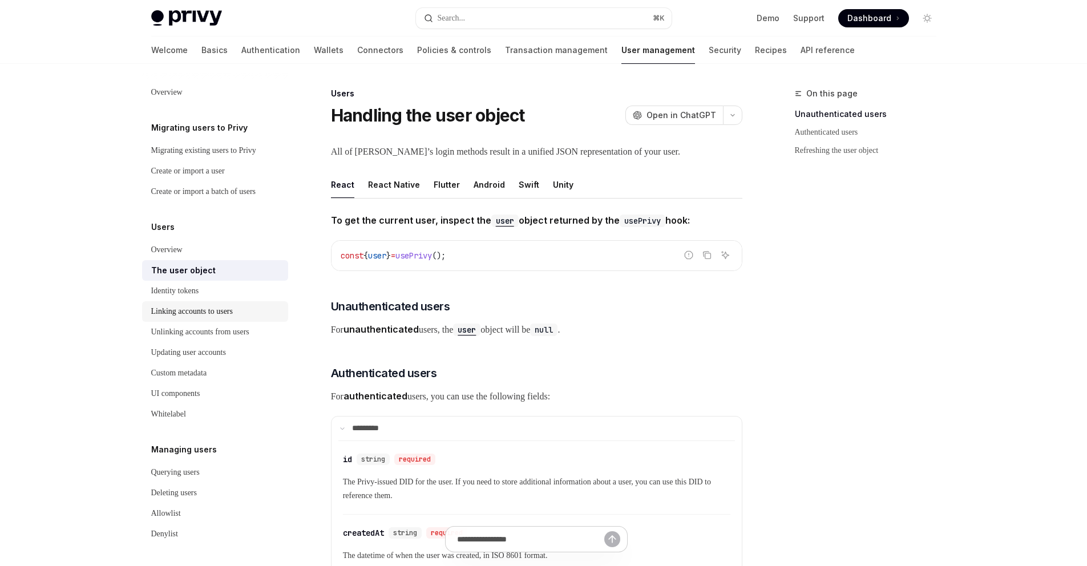
click at [220, 318] on div "Linking accounts to users" at bounding box center [192, 312] width 82 height 14
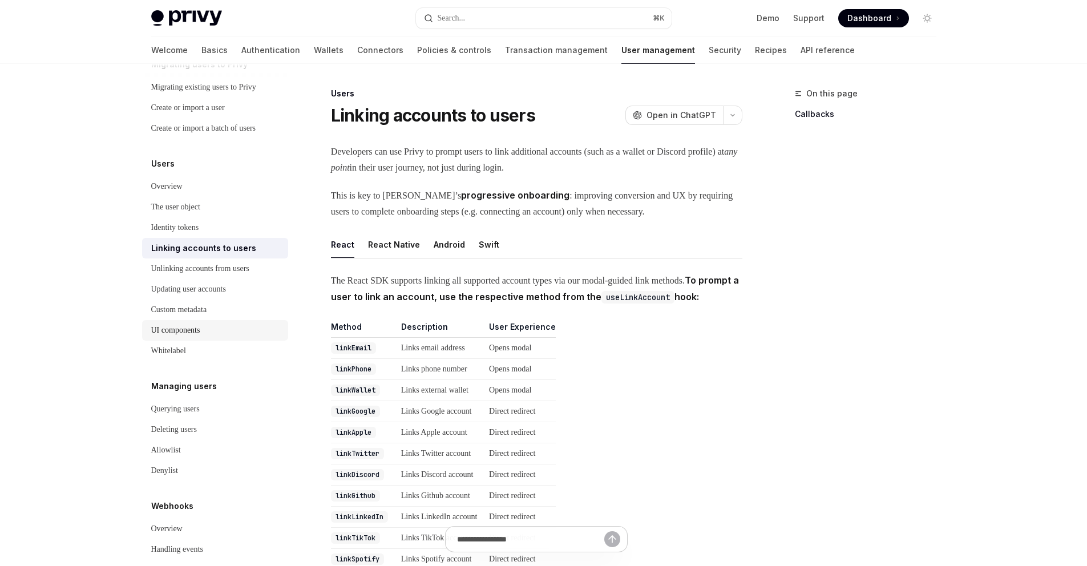
scroll to position [94, 0]
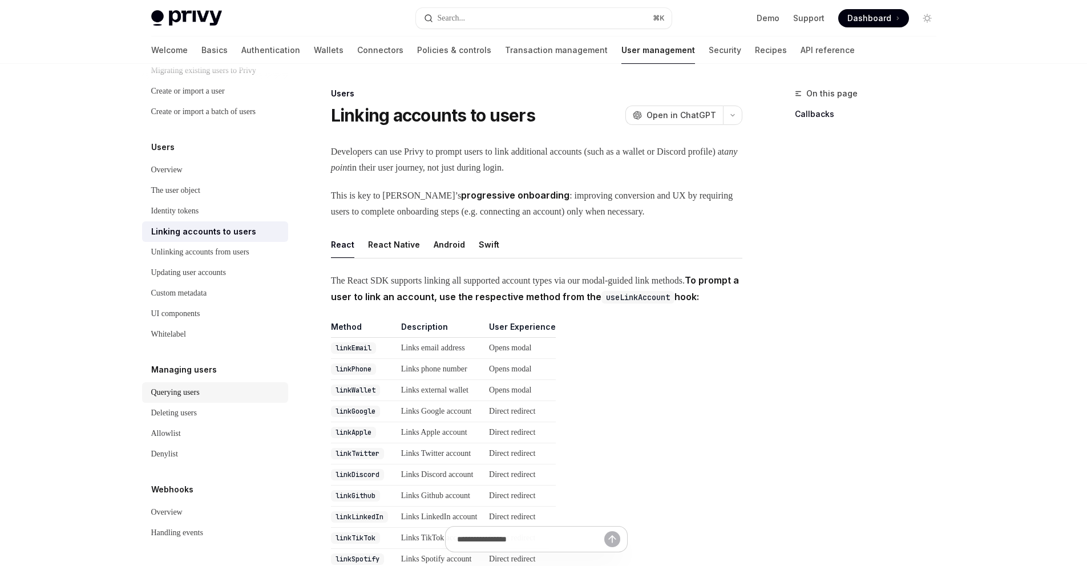
click at [192, 392] on div "Querying users" at bounding box center [175, 393] width 49 height 14
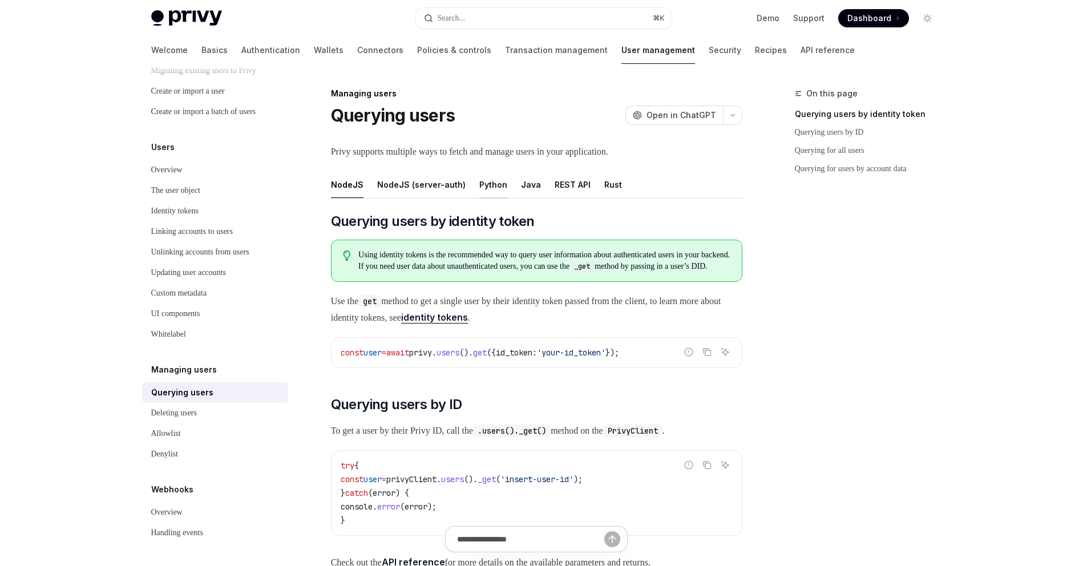
click at [489, 187] on div "Python" at bounding box center [493, 184] width 28 height 27
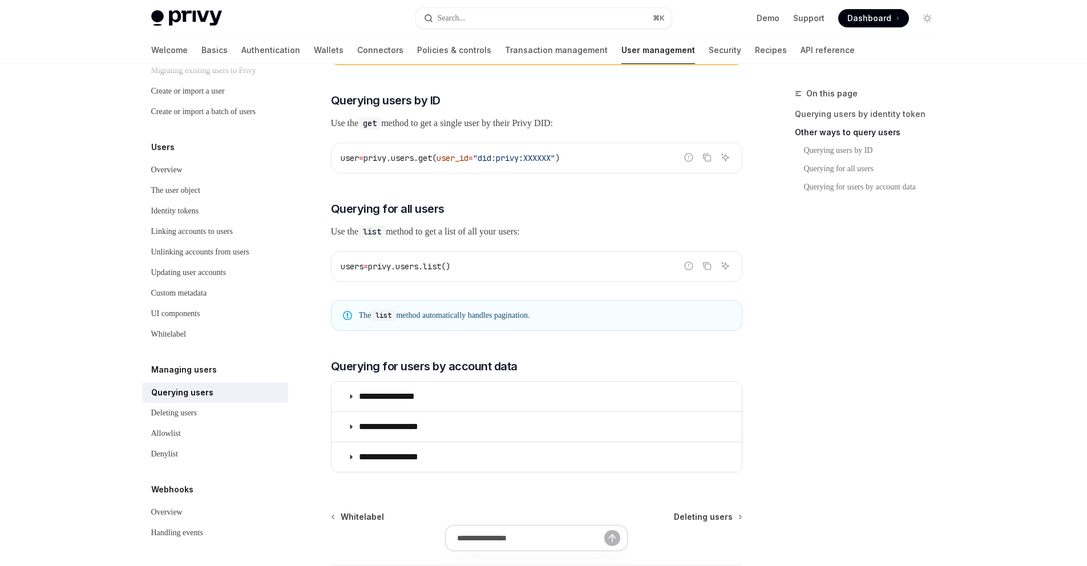
scroll to position [408, 0]
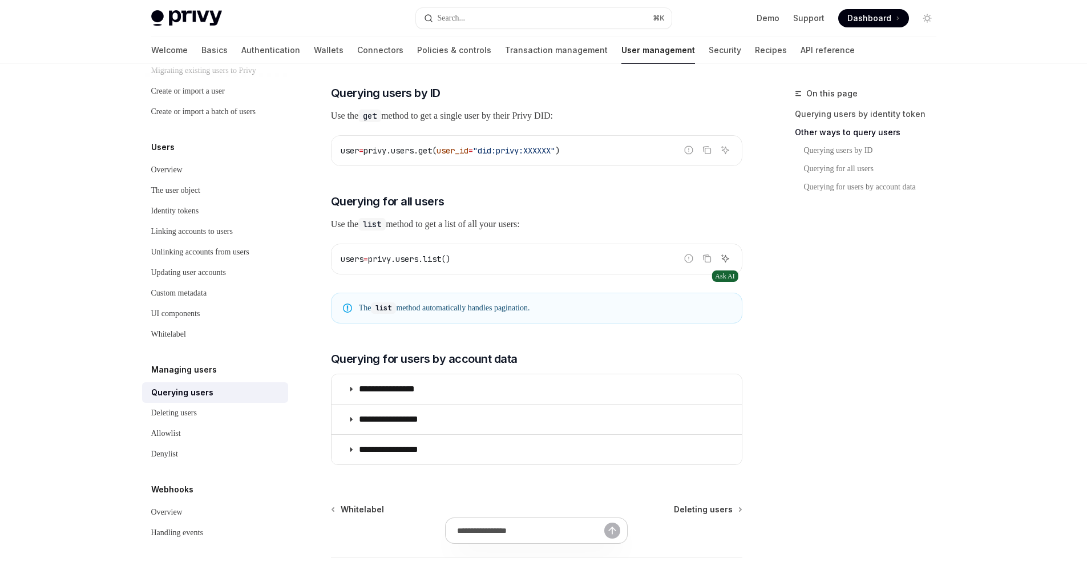
click at [728, 263] on icon "Ask AI" at bounding box center [725, 258] width 9 height 9
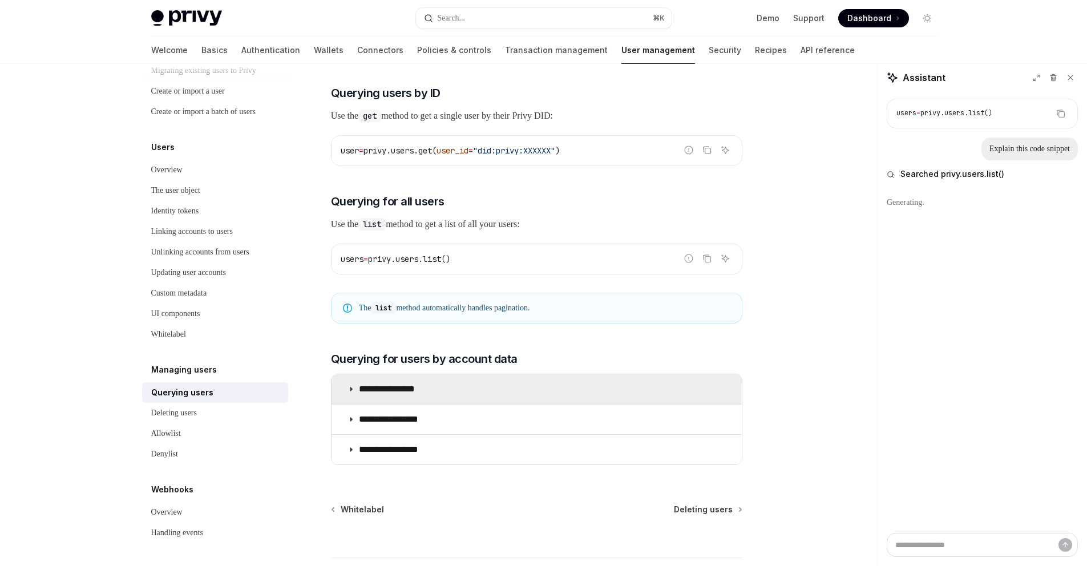
click at [415, 395] on p "**********" at bounding box center [396, 388] width 74 height 11
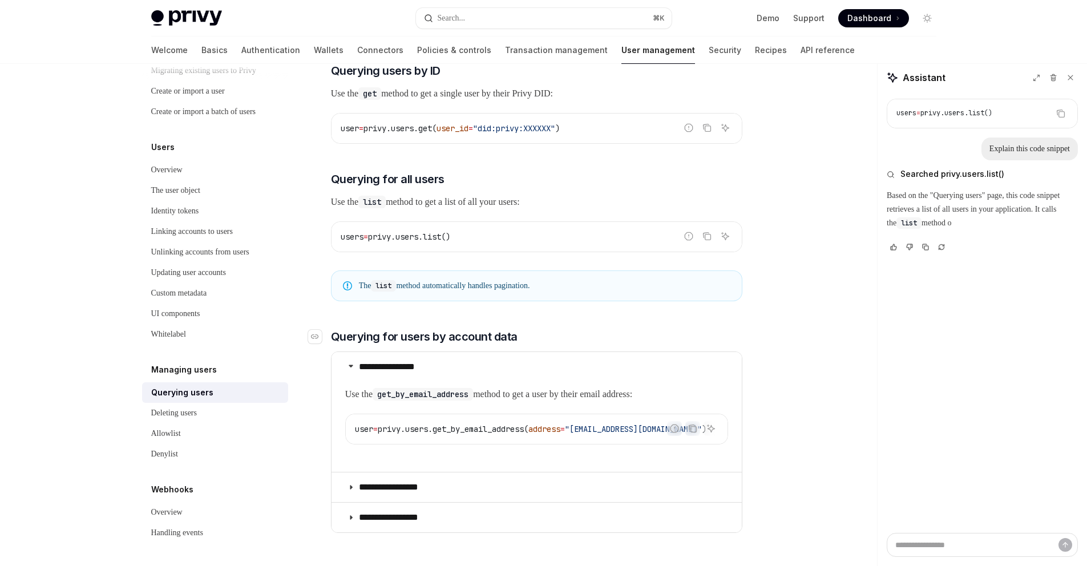
scroll to position [487, 0]
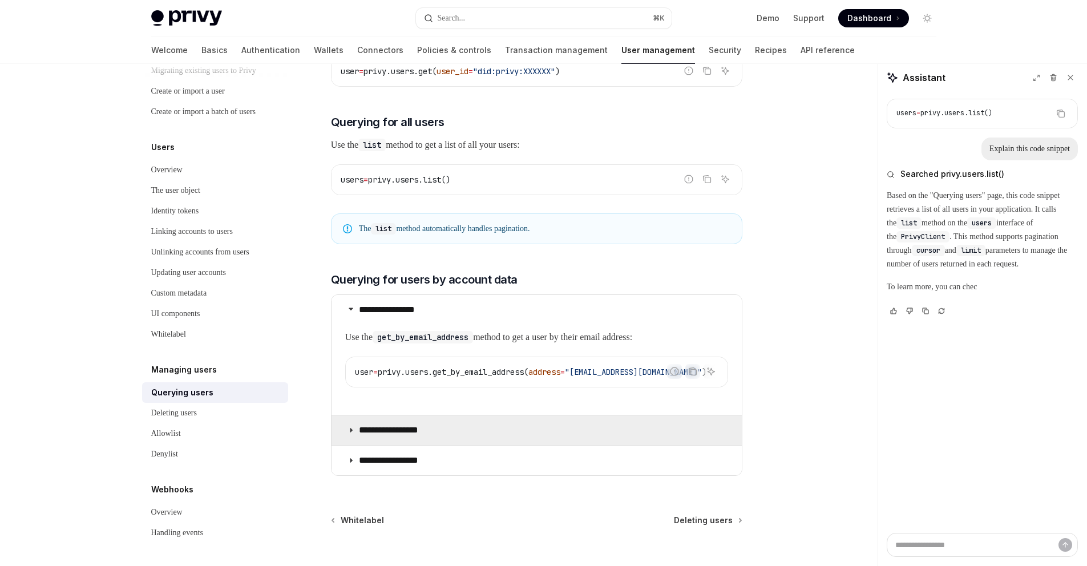
click at [426, 436] on p "**********" at bounding box center [397, 430] width 77 height 11
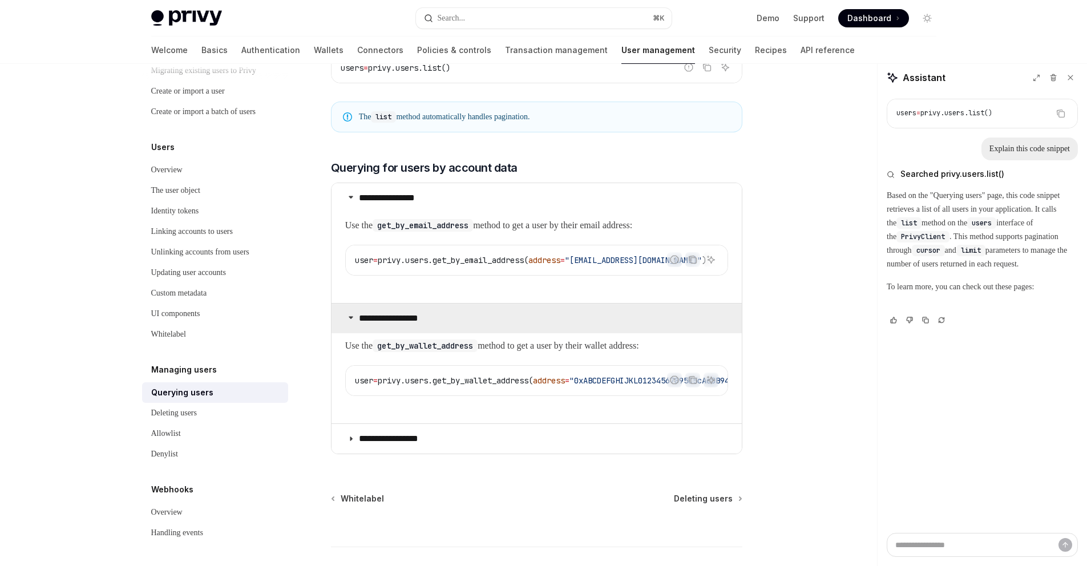
scroll to position [607, 0]
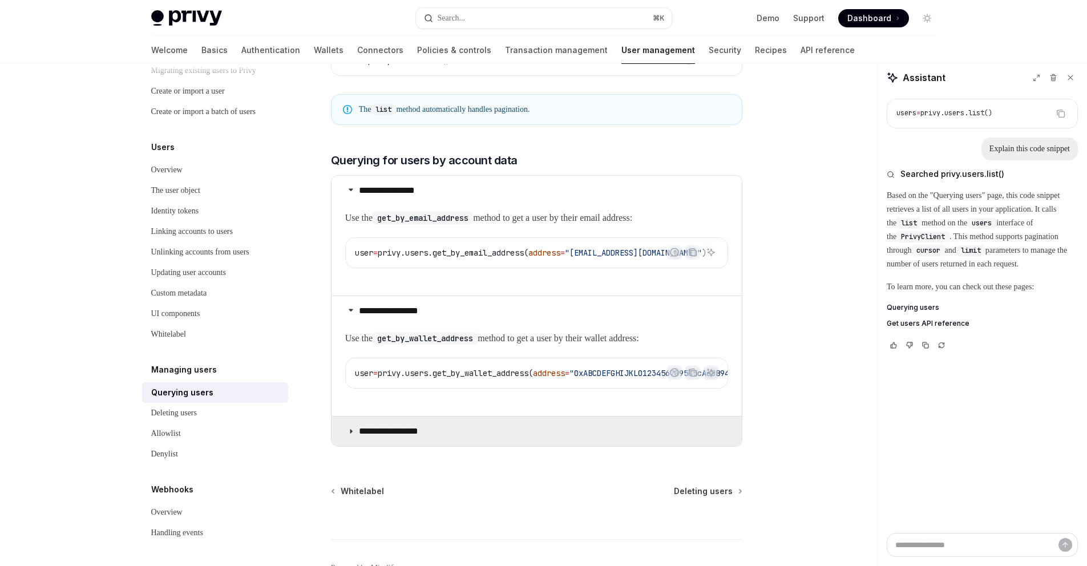
click at [413, 437] on p "**********" at bounding box center [398, 431] width 79 height 11
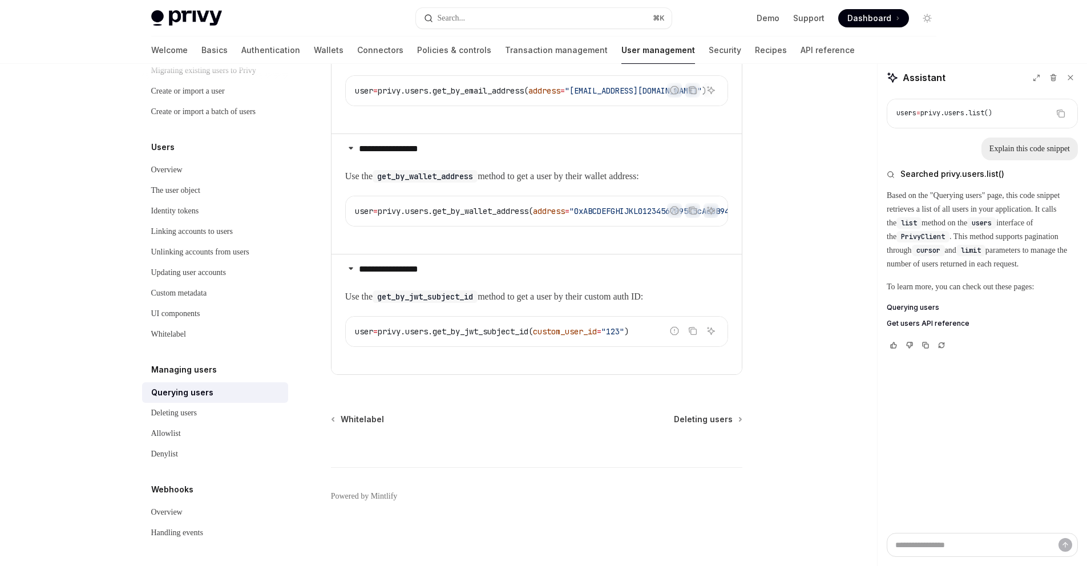
scroll to position [796, 0]
click at [192, 415] on div "Deleting users" at bounding box center [174, 413] width 46 height 14
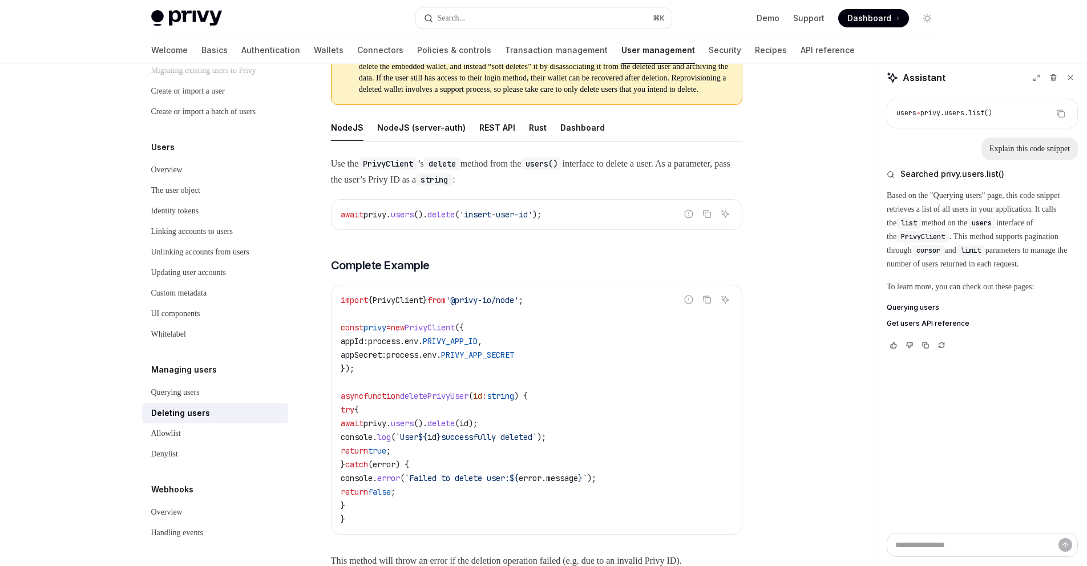
scroll to position [361, 0]
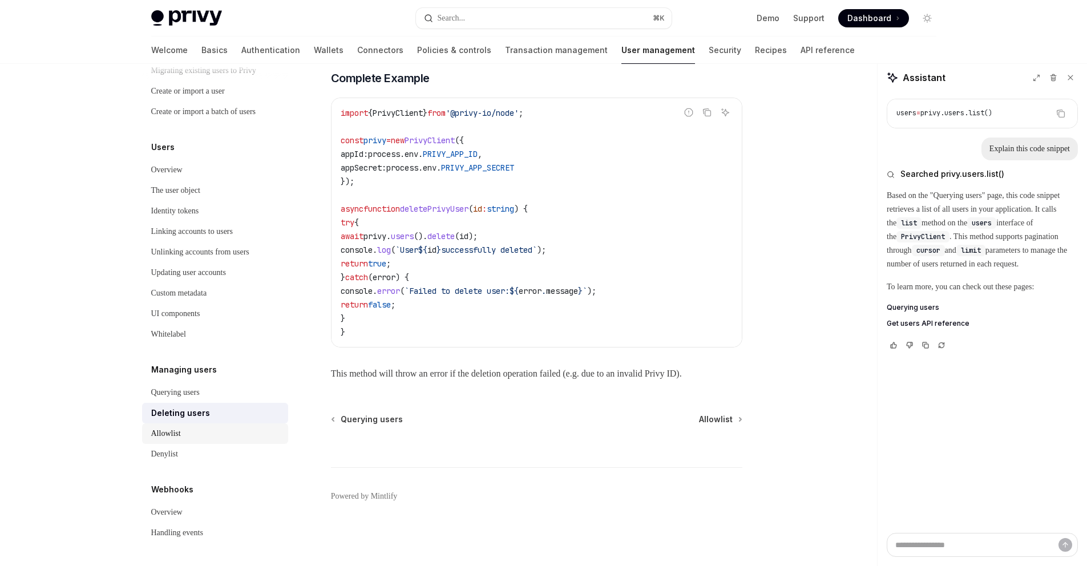
click at [206, 433] on div "Allowlist" at bounding box center [216, 434] width 130 height 14
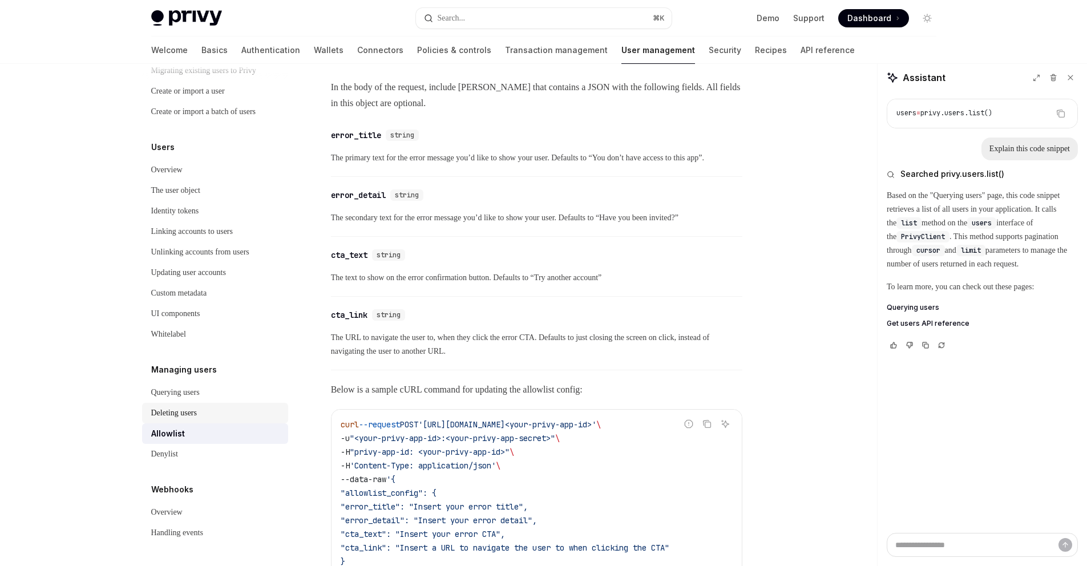
scroll to position [2420, 0]
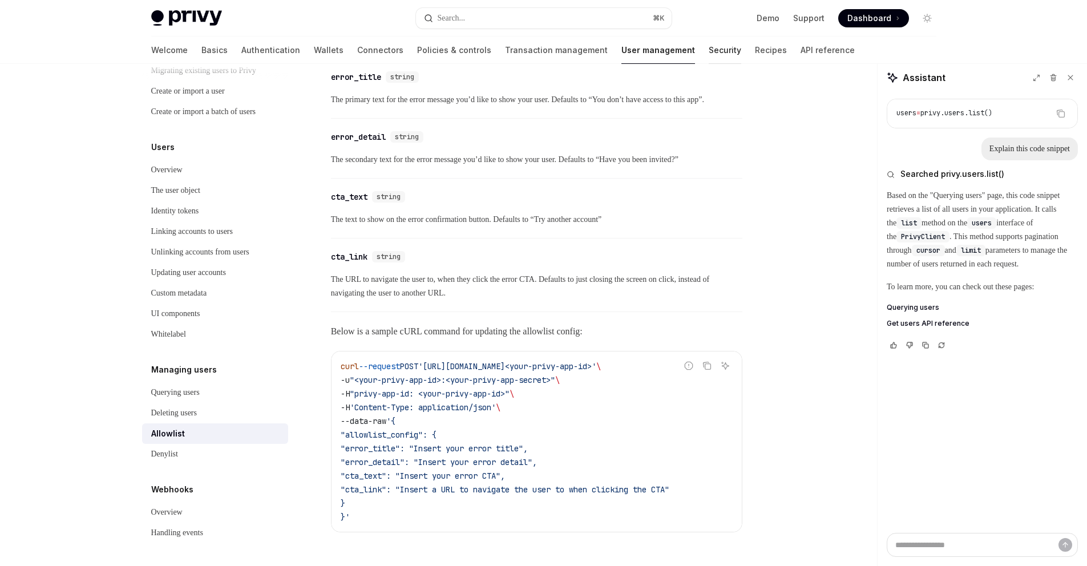
click at [709, 50] on link "Security" at bounding box center [725, 50] width 33 height 27
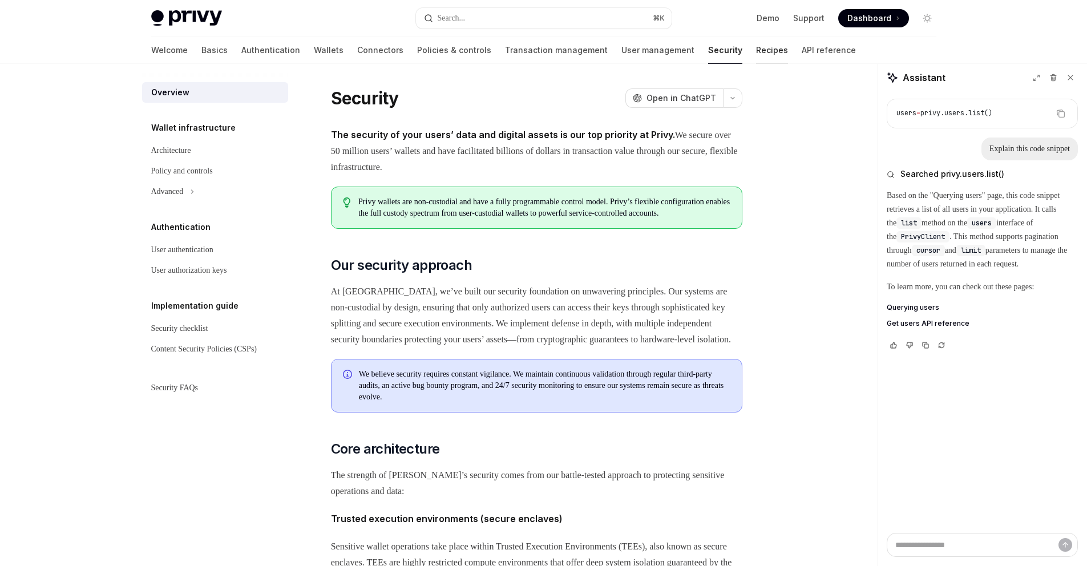
click at [756, 49] on link "Recipes" at bounding box center [772, 50] width 32 height 27
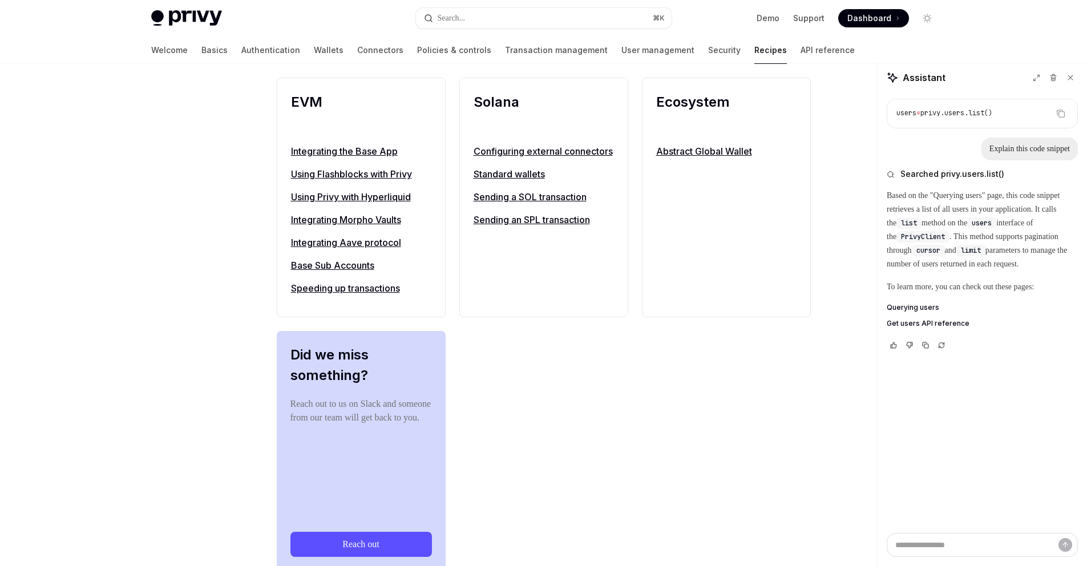
scroll to position [1303, 0]
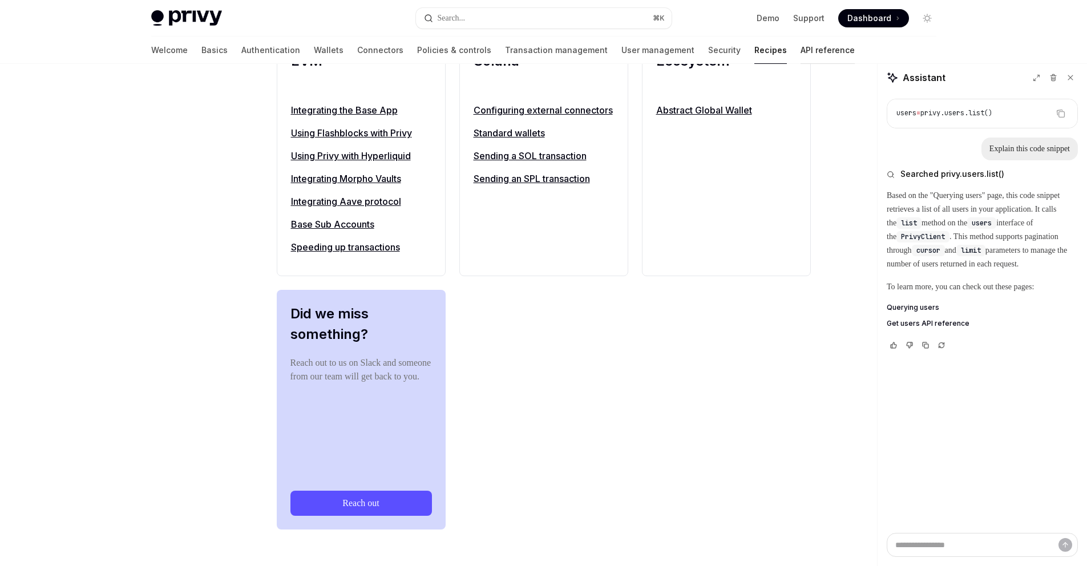
click at [801, 49] on link "API reference" at bounding box center [828, 50] width 54 height 27
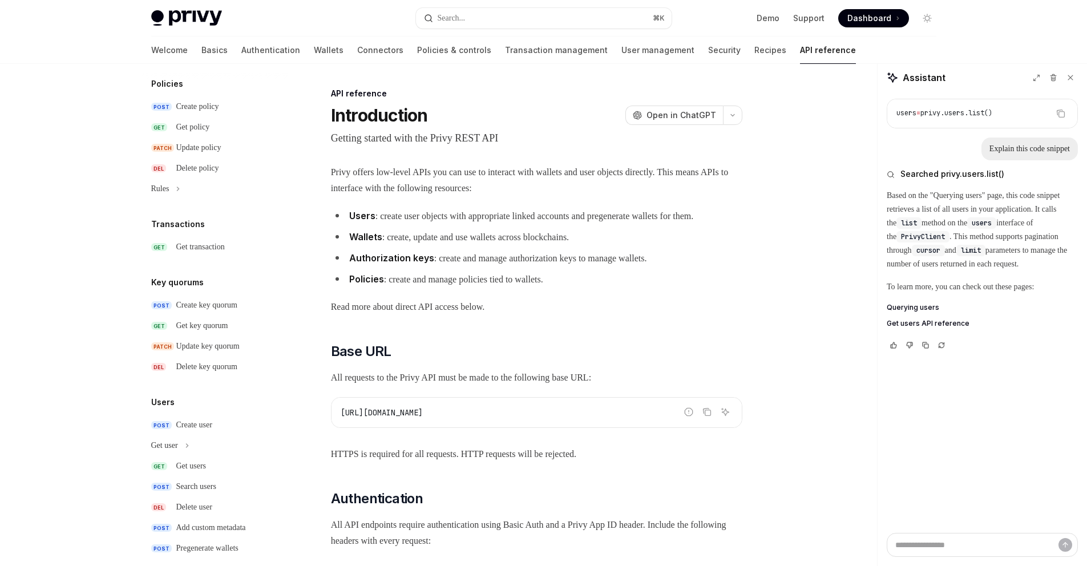
scroll to position [633, 0]
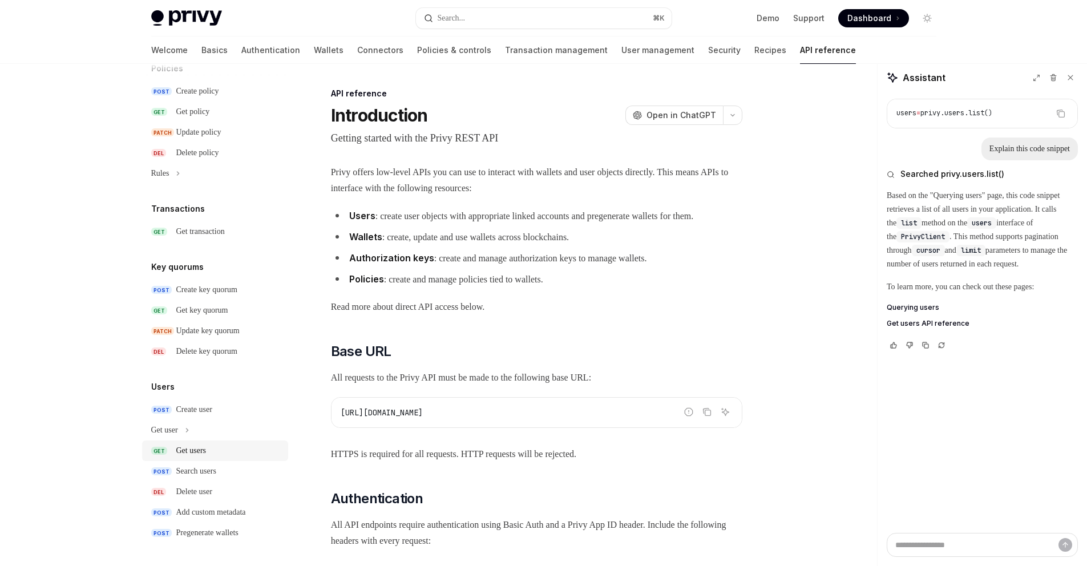
click at [204, 447] on div "Get users" at bounding box center [191, 451] width 30 height 14
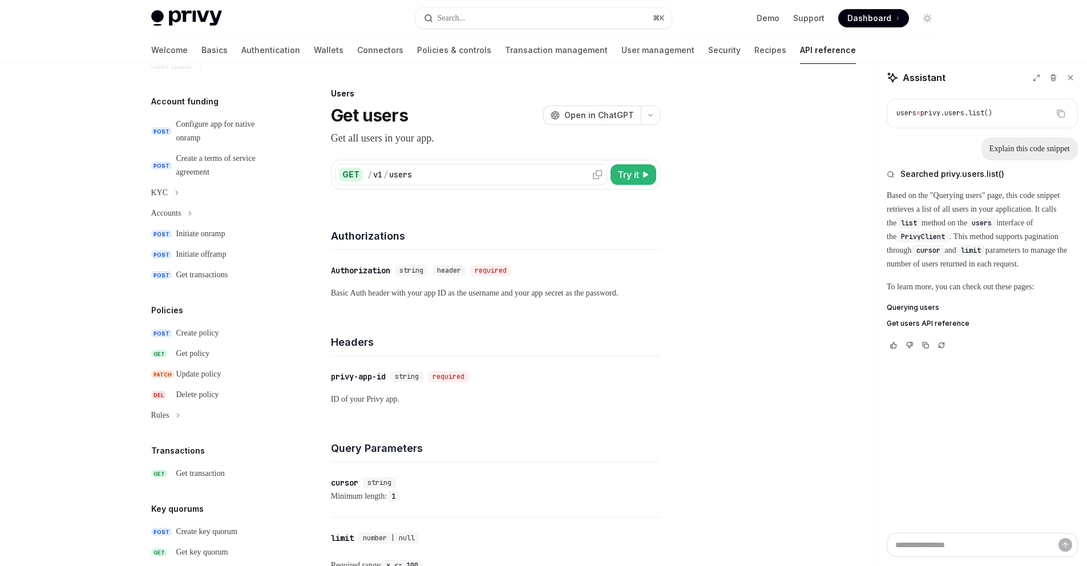
scroll to position [333, 0]
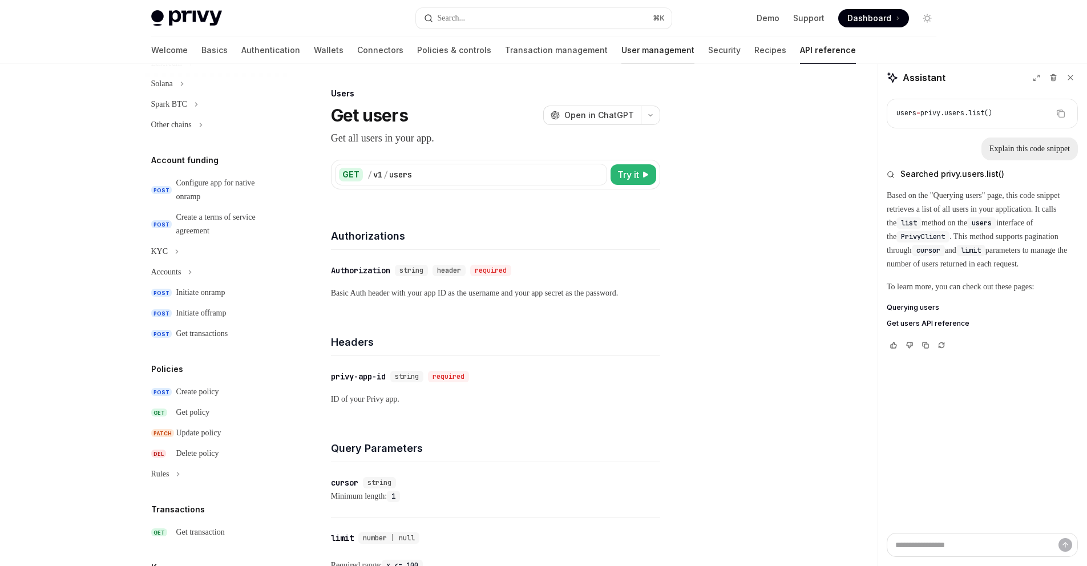
click at [621, 48] on link "User management" at bounding box center [657, 50] width 73 height 27
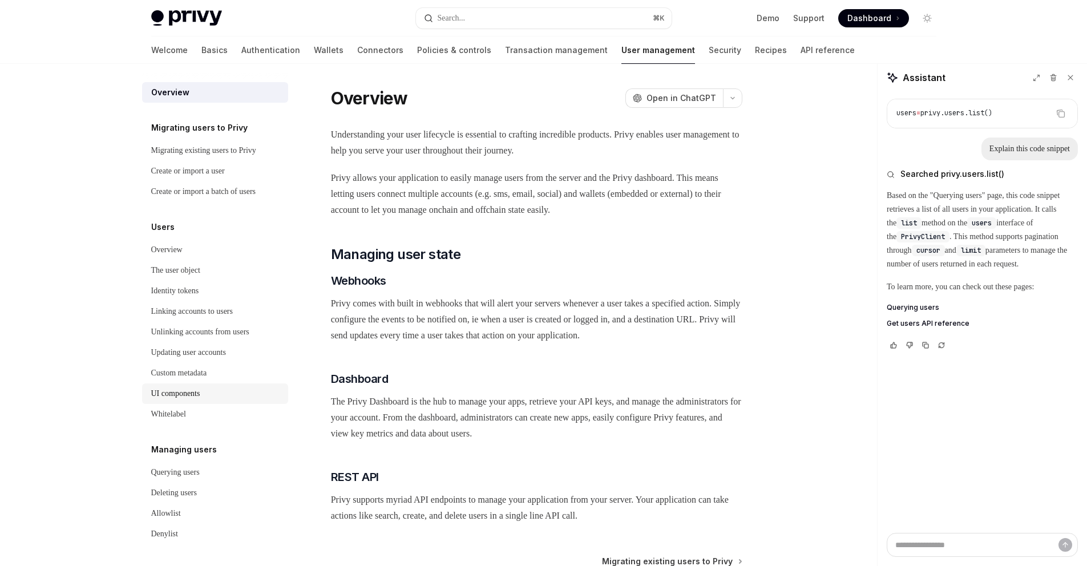
scroll to position [94, 0]
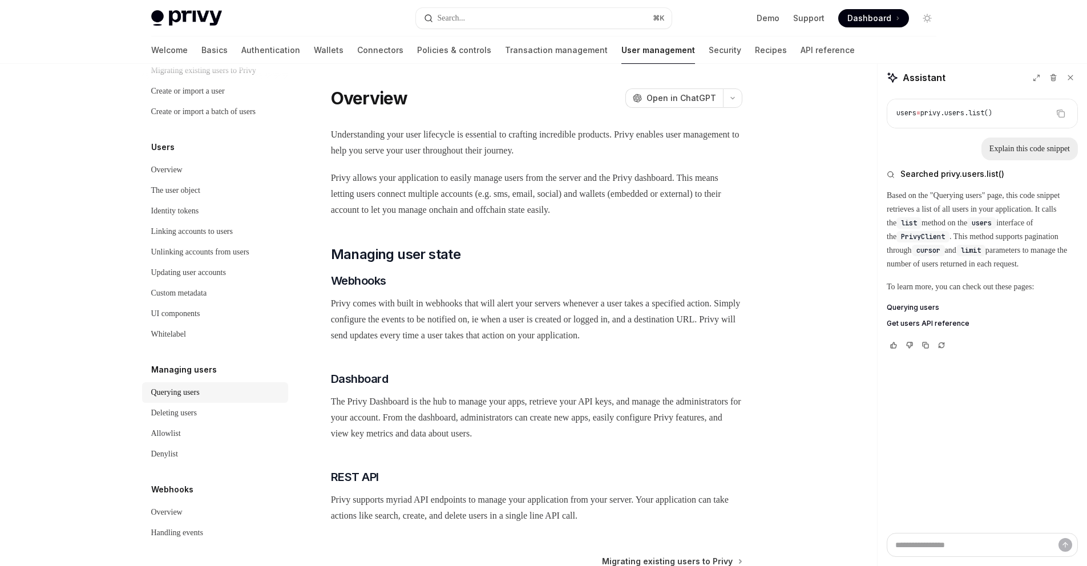
click at [181, 392] on div "Querying users" at bounding box center [175, 393] width 49 height 14
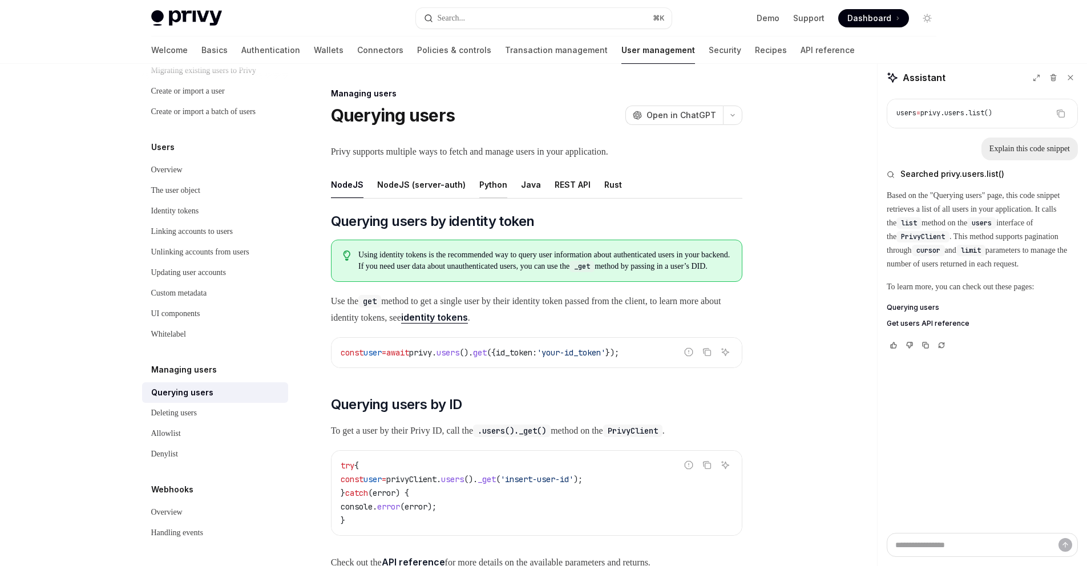
click at [485, 180] on div "Python" at bounding box center [493, 184] width 28 height 27
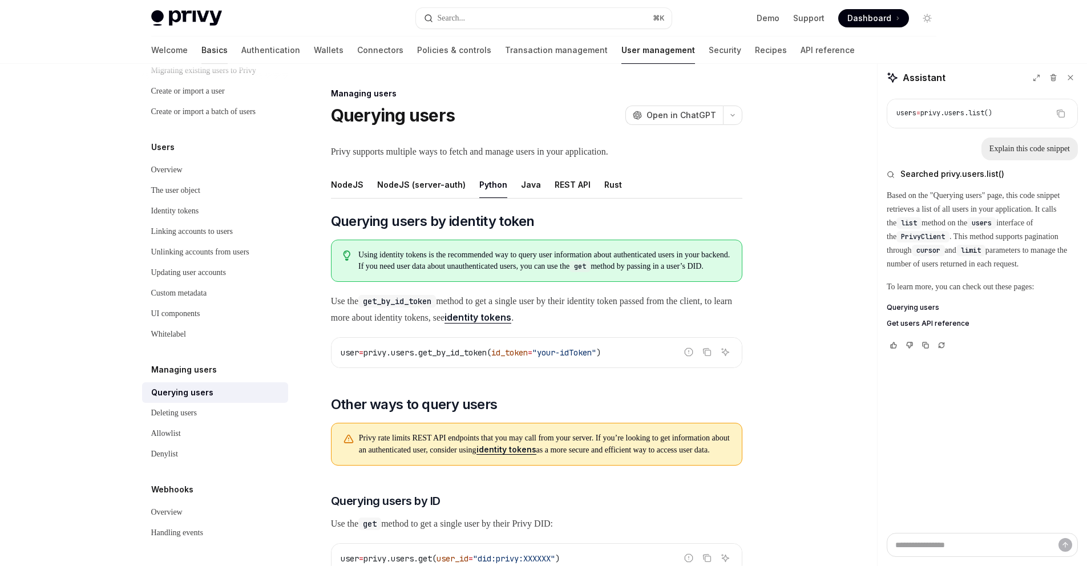
click at [201, 56] on link "Basics" at bounding box center [214, 50] width 26 height 27
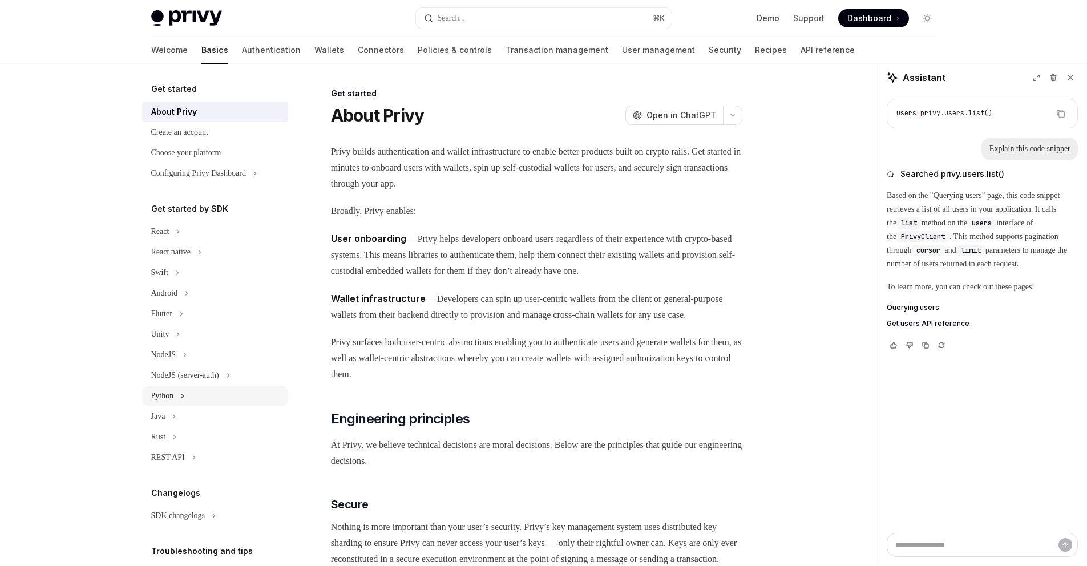
click at [170, 398] on div "Python" at bounding box center [162, 396] width 23 height 14
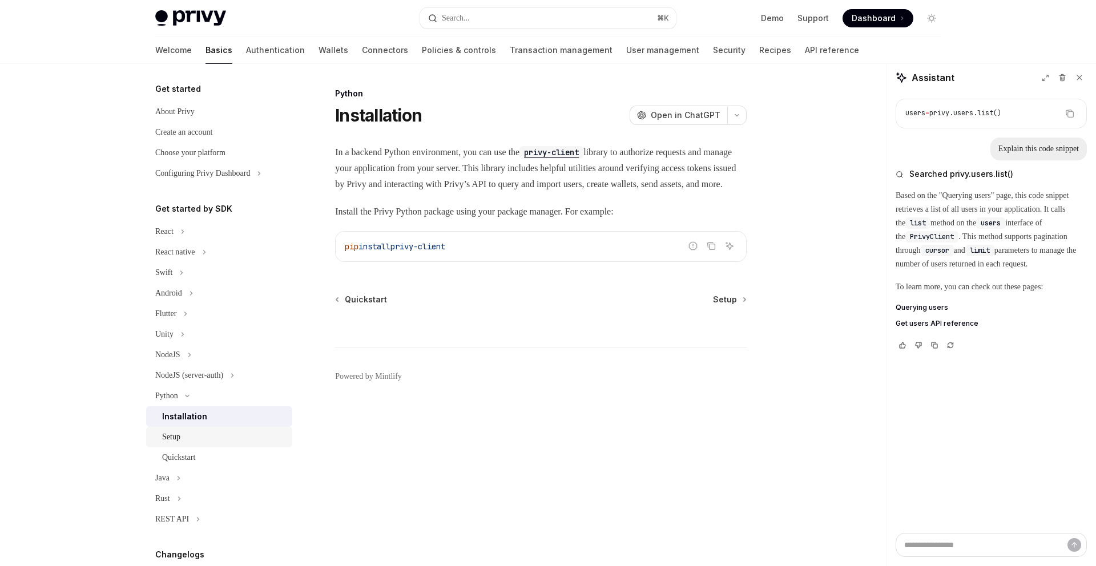
click at [186, 438] on div "Setup" at bounding box center [223, 437] width 123 height 14
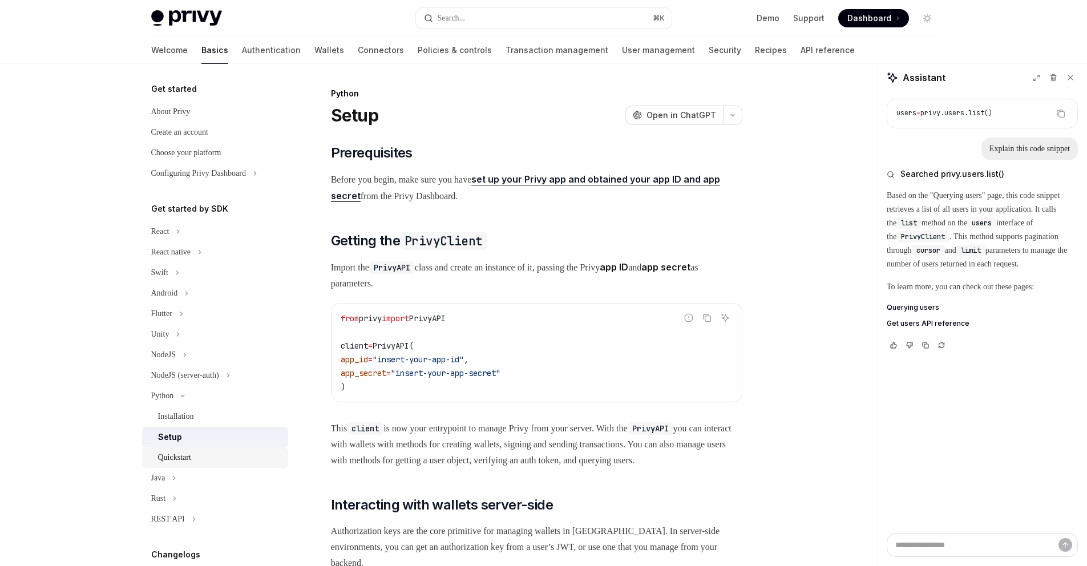
click at [177, 458] on div "Quickstart" at bounding box center [174, 458] width 33 height 14
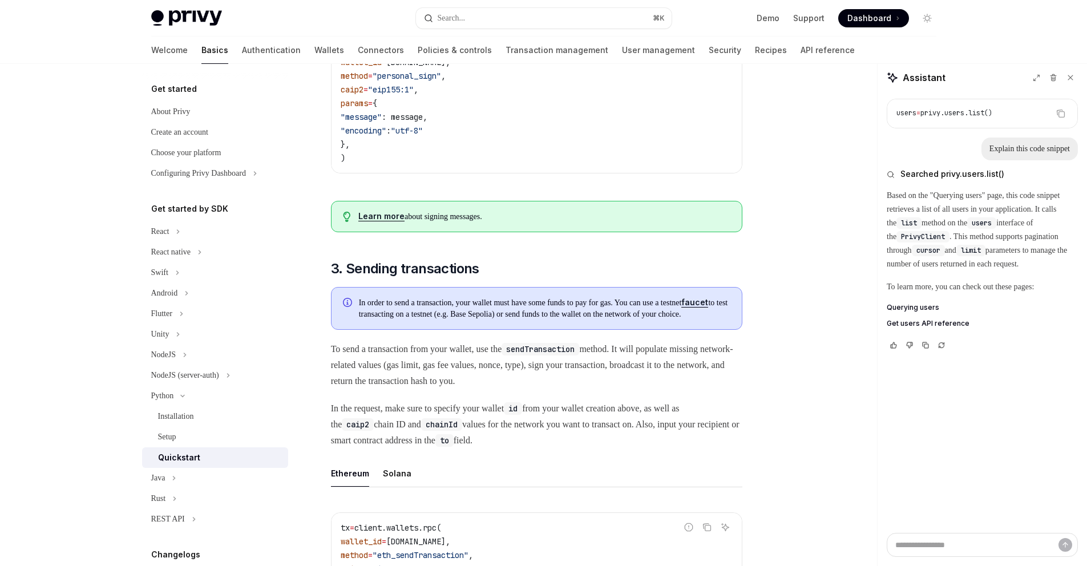
scroll to position [220, 0]
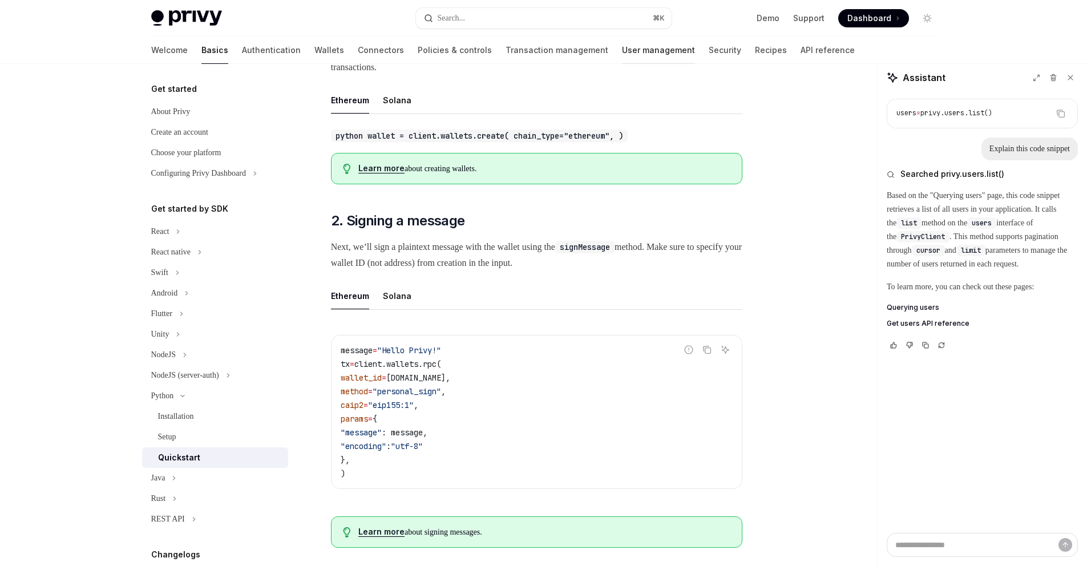
click at [622, 50] on link "User management" at bounding box center [658, 50] width 73 height 27
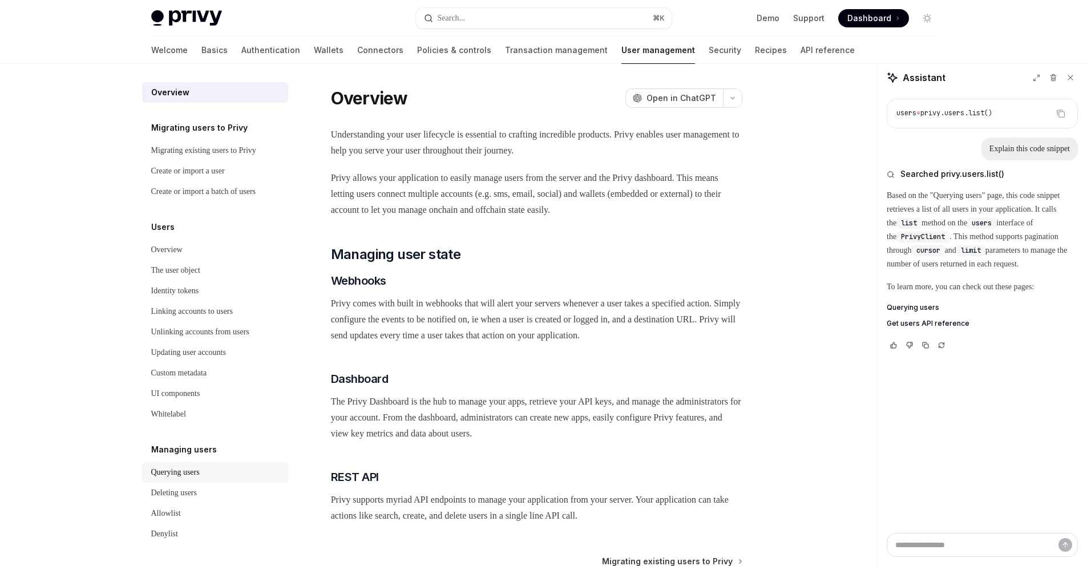
click at [192, 479] on div "Querying users" at bounding box center [175, 473] width 49 height 14
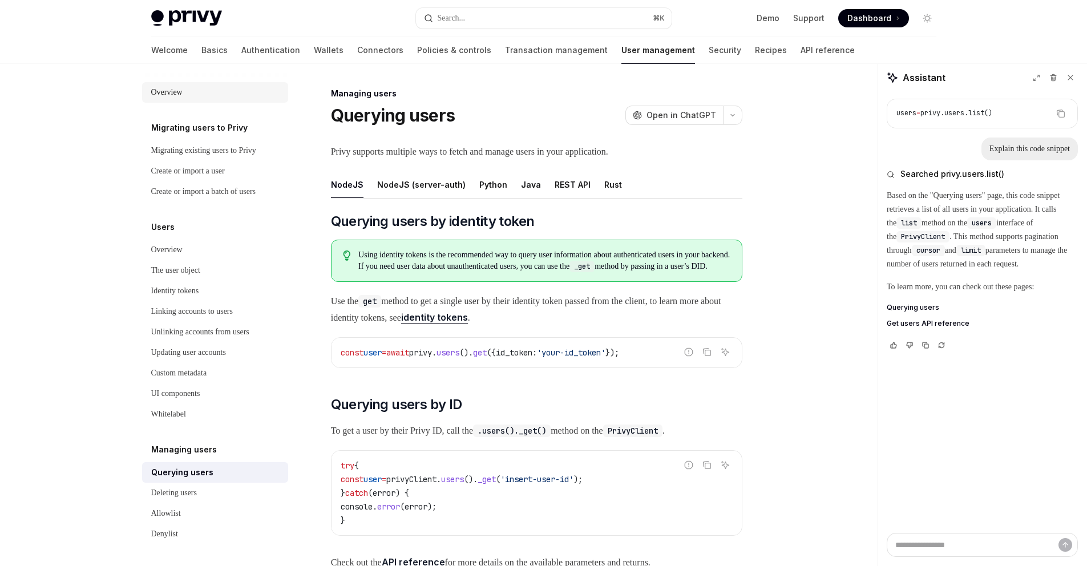
click at [163, 90] on div "Overview" at bounding box center [166, 93] width 31 height 14
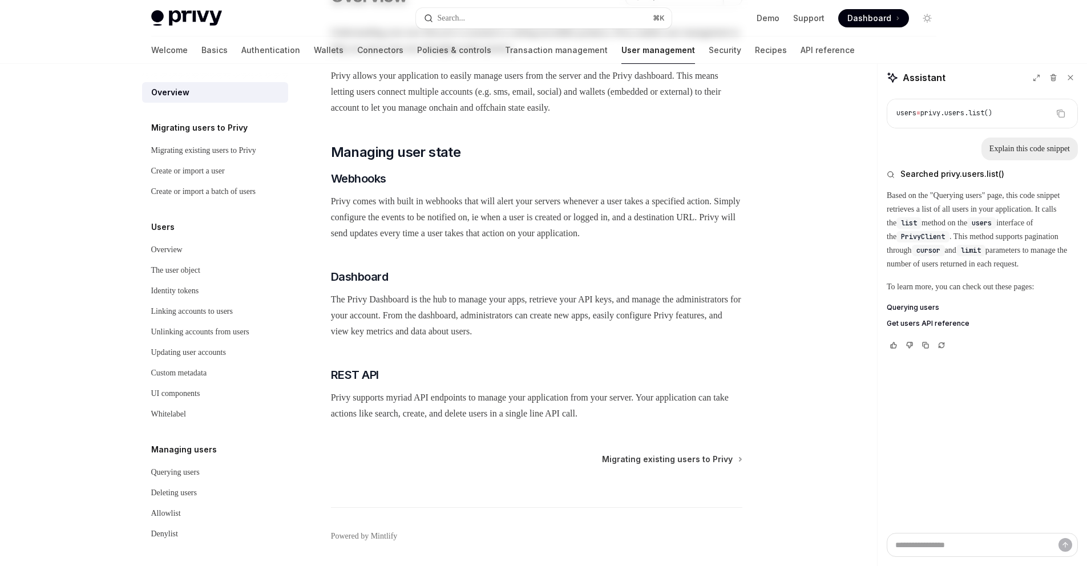
scroll to position [158, 0]
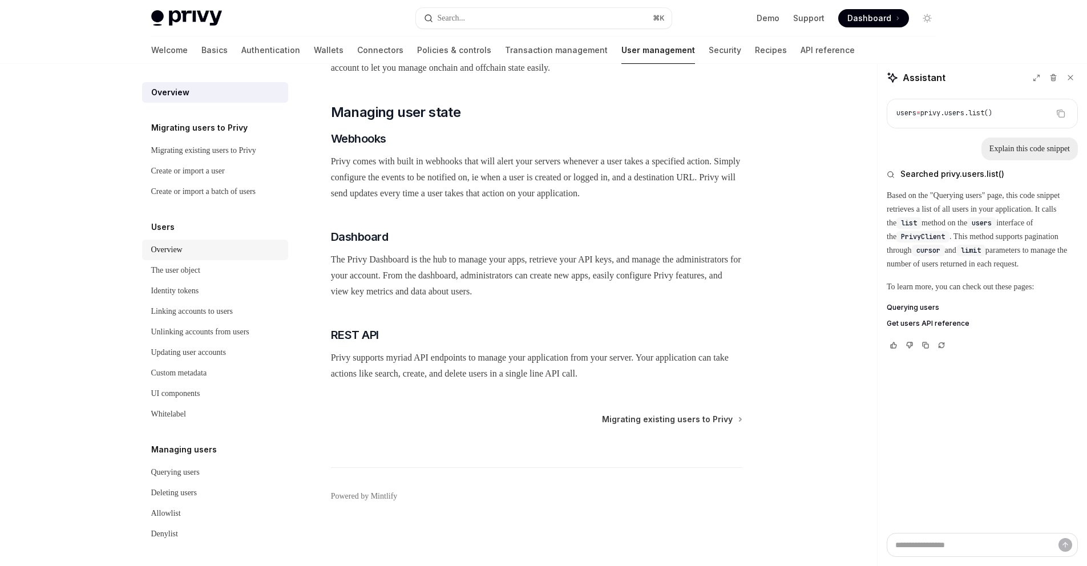
click at [179, 257] on div "Overview" at bounding box center [166, 250] width 31 height 14
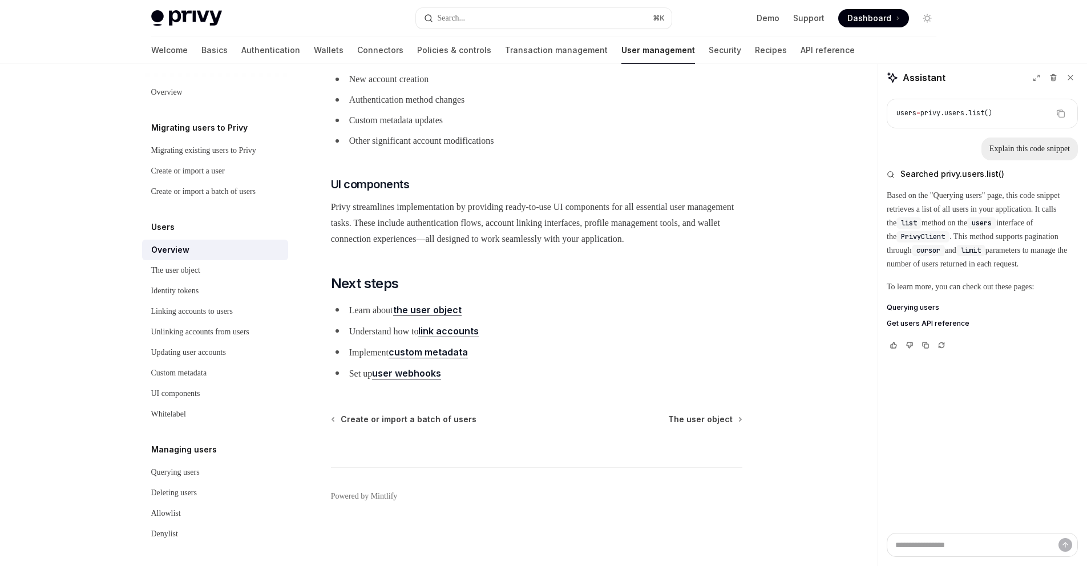
scroll to position [1158, 0]
click at [189, 277] on div "The user object" at bounding box center [175, 271] width 49 height 14
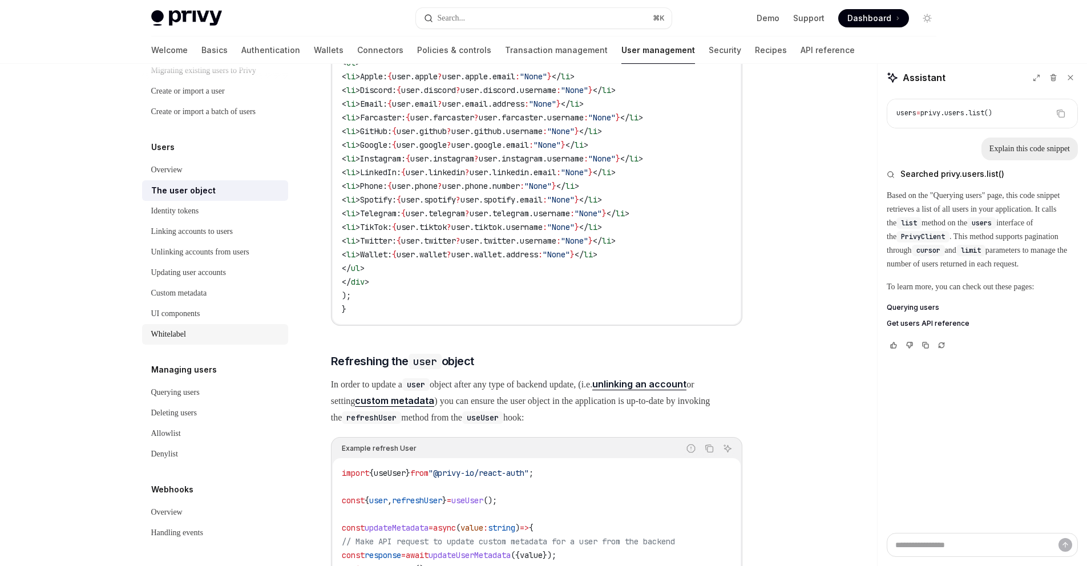
scroll to position [94, 0]
click at [192, 364] on h5 "Managing users" at bounding box center [184, 370] width 66 height 14
click at [192, 389] on div "Querying users" at bounding box center [175, 393] width 49 height 14
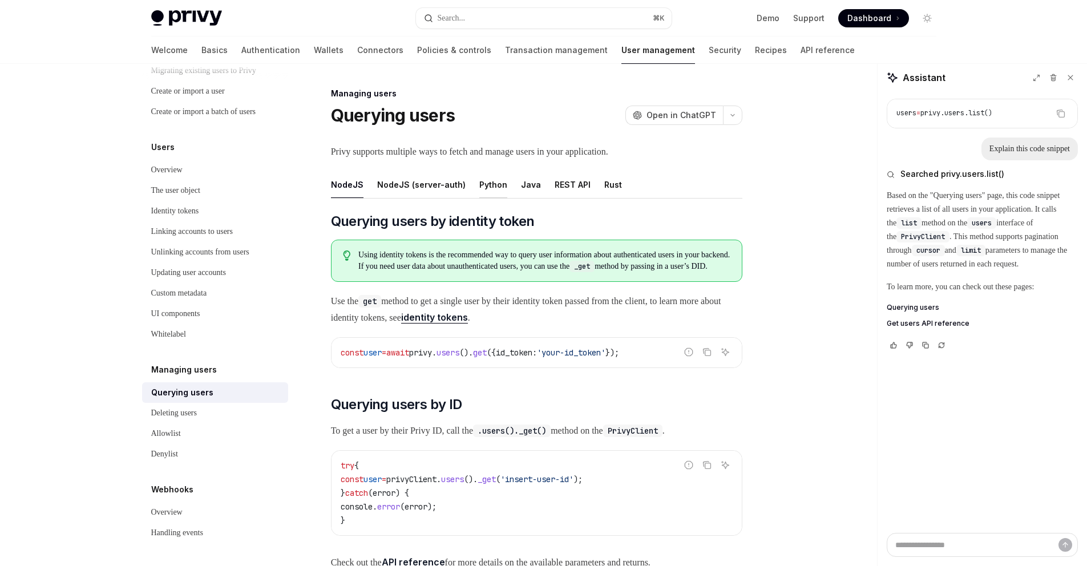
click at [492, 184] on div "Python" at bounding box center [493, 184] width 28 height 27
type textarea "*"
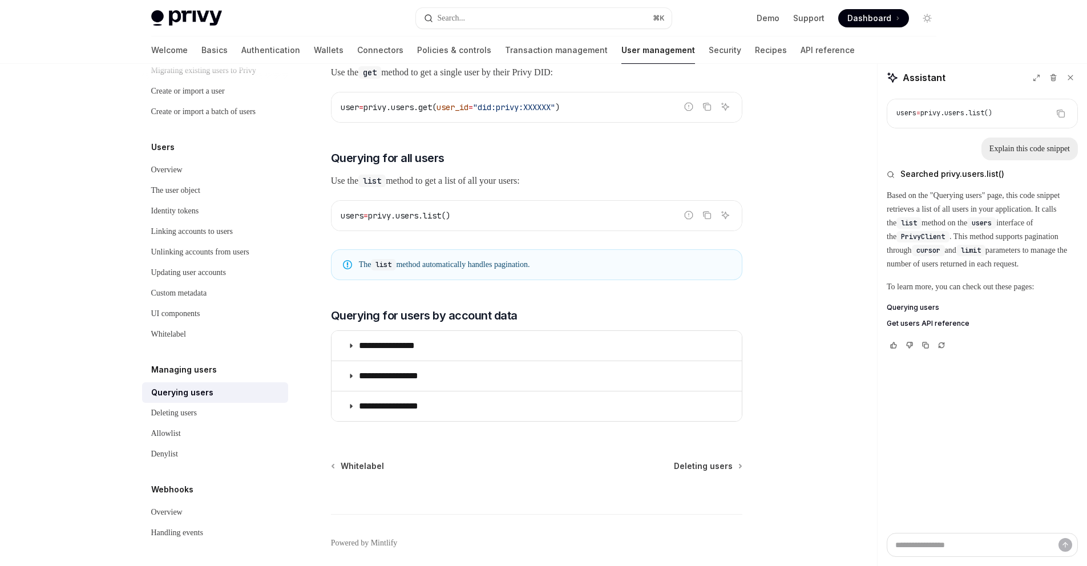
scroll to position [423, 0]
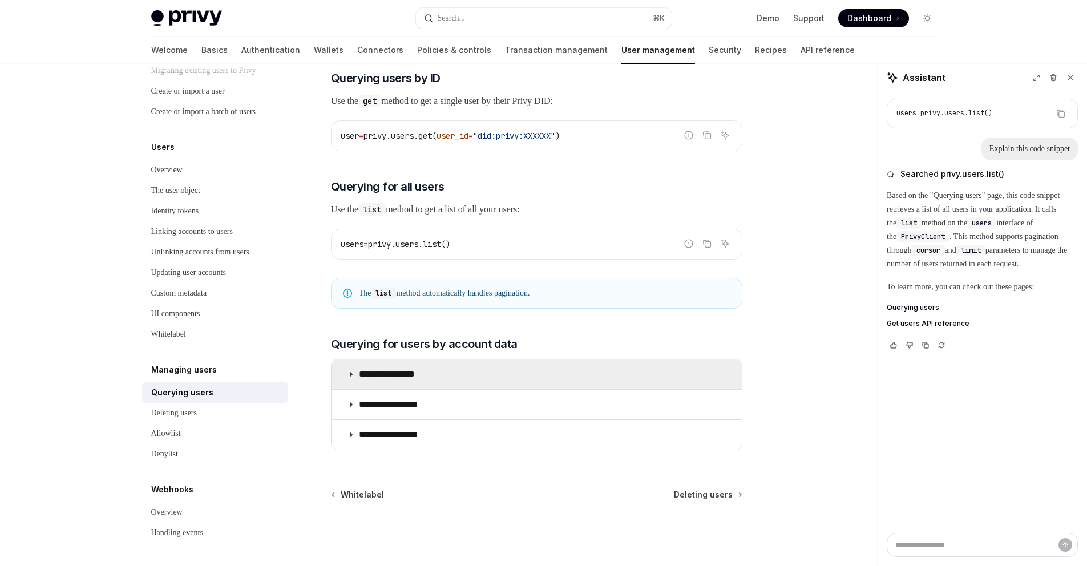
click at [348, 378] on icon at bounding box center [351, 374] width 7 height 7
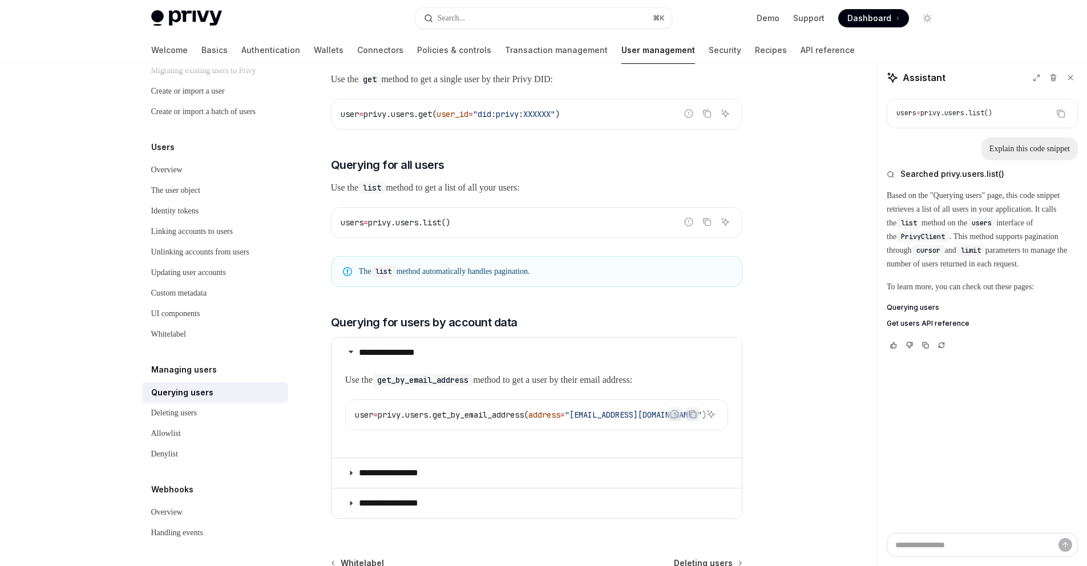
scroll to position [452, 0]
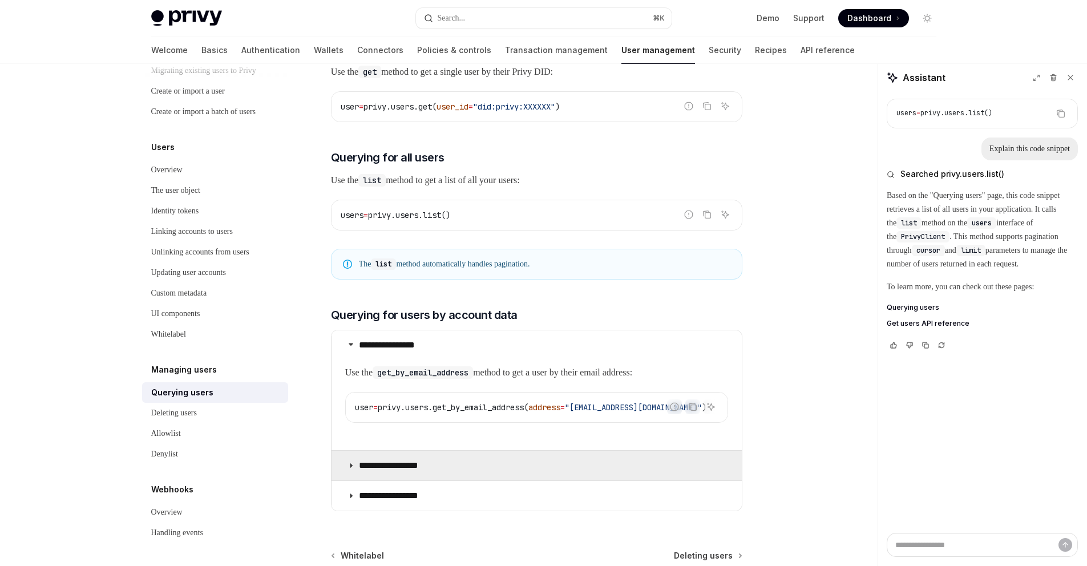
click at [348, 469] on icon at bounding box center [351, 465] width 7 height 7
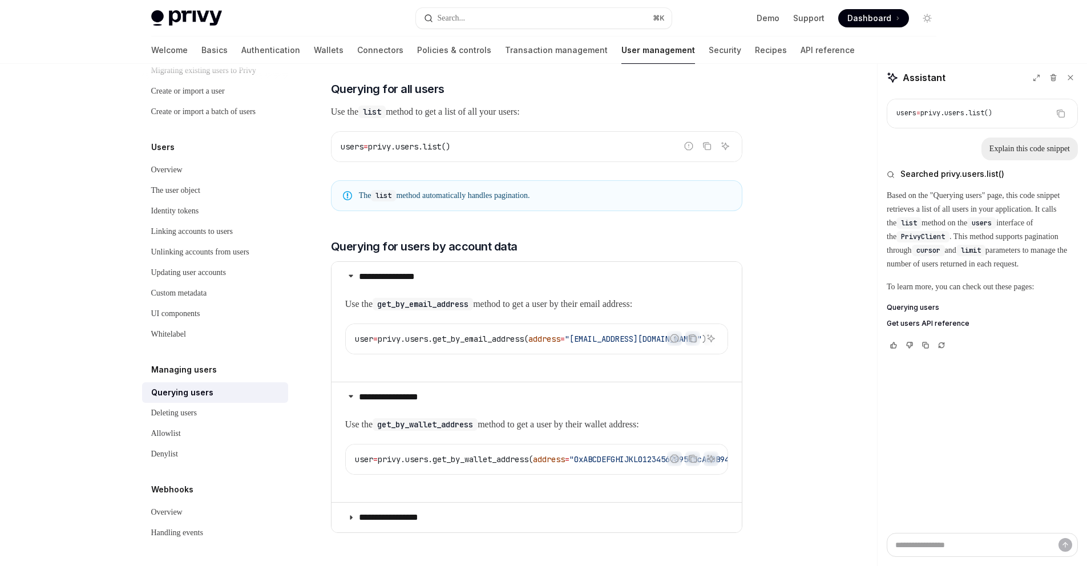
scroll to position [591, 0]
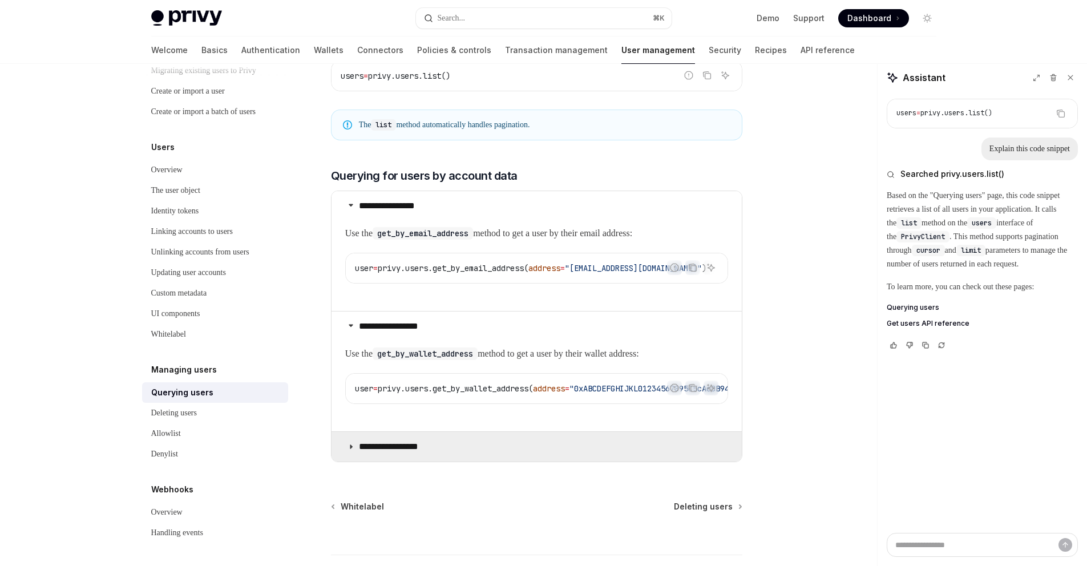
click at [355, 462] on summary "**********" at bounding box center [537, 447] width 410 height 30
